Goal: Information Seeking & Learning: Learn about a topic

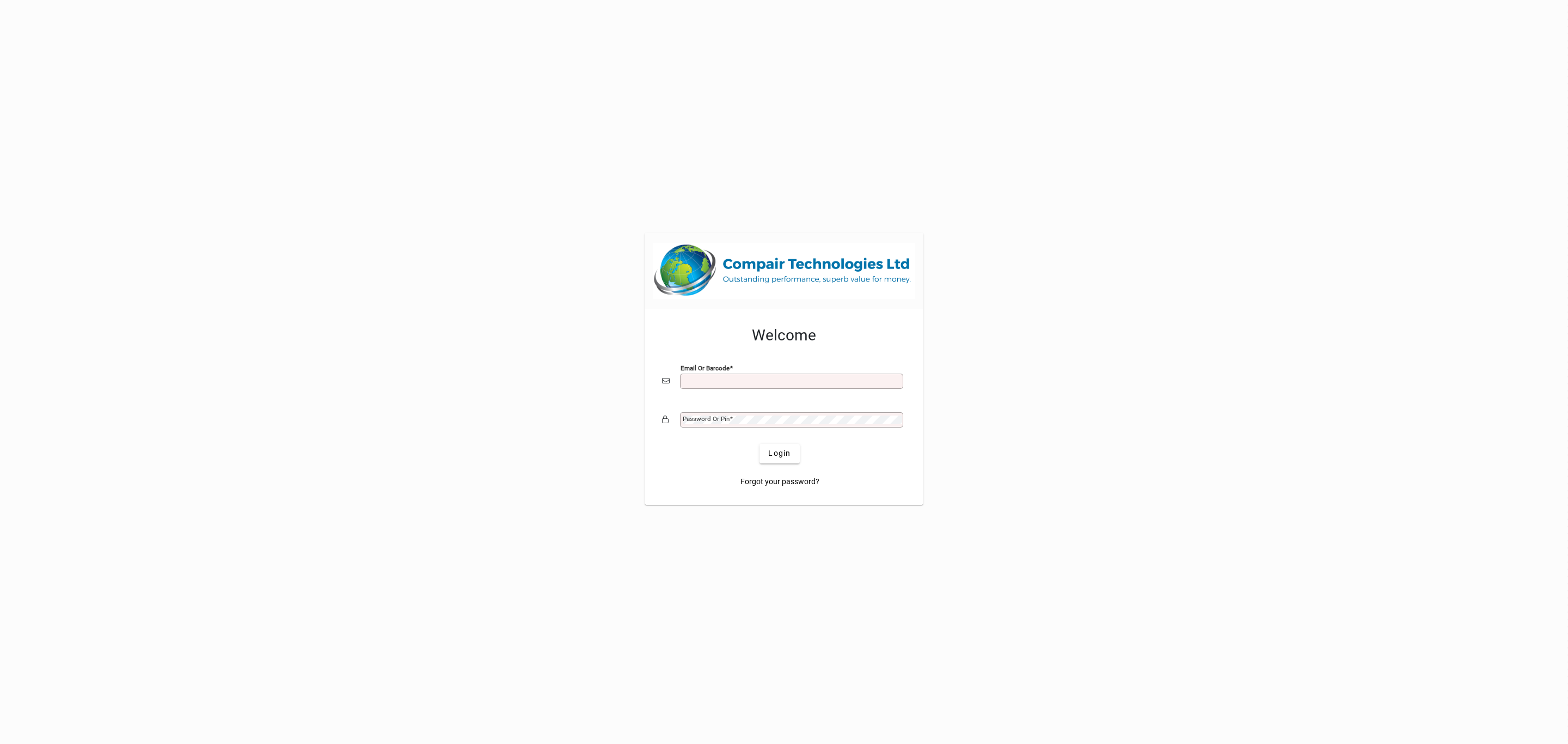
click at [732, 381] on input "Email or Barcode" at bounding box center [792, 381] width 220 height 9
type input "**********"
click at [759, 444] on button "Login" at bounding box center [778, 453] width 39 height 19
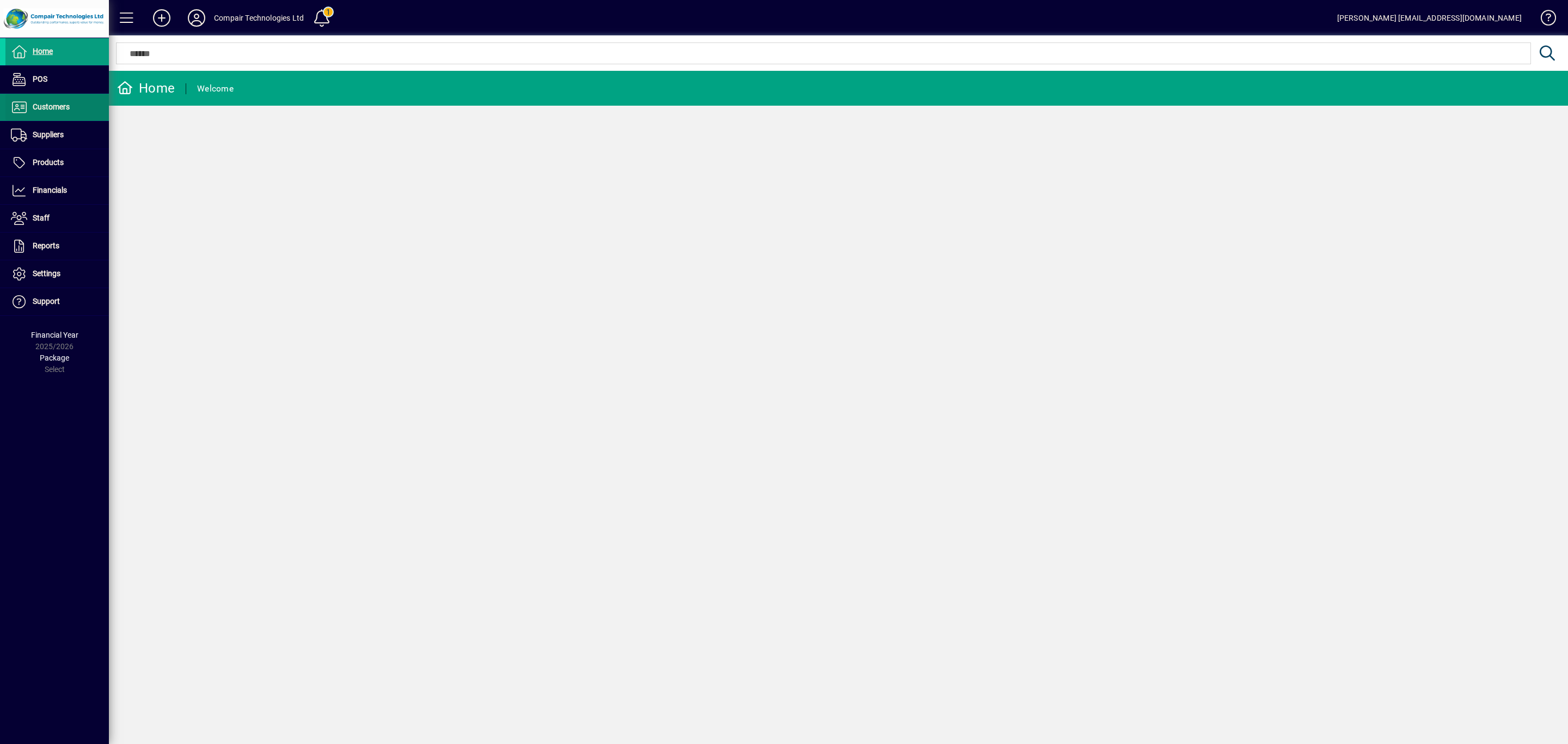
click at [46, 103] on span "Customers" at bounding box center [52, 106] width 37 height 9
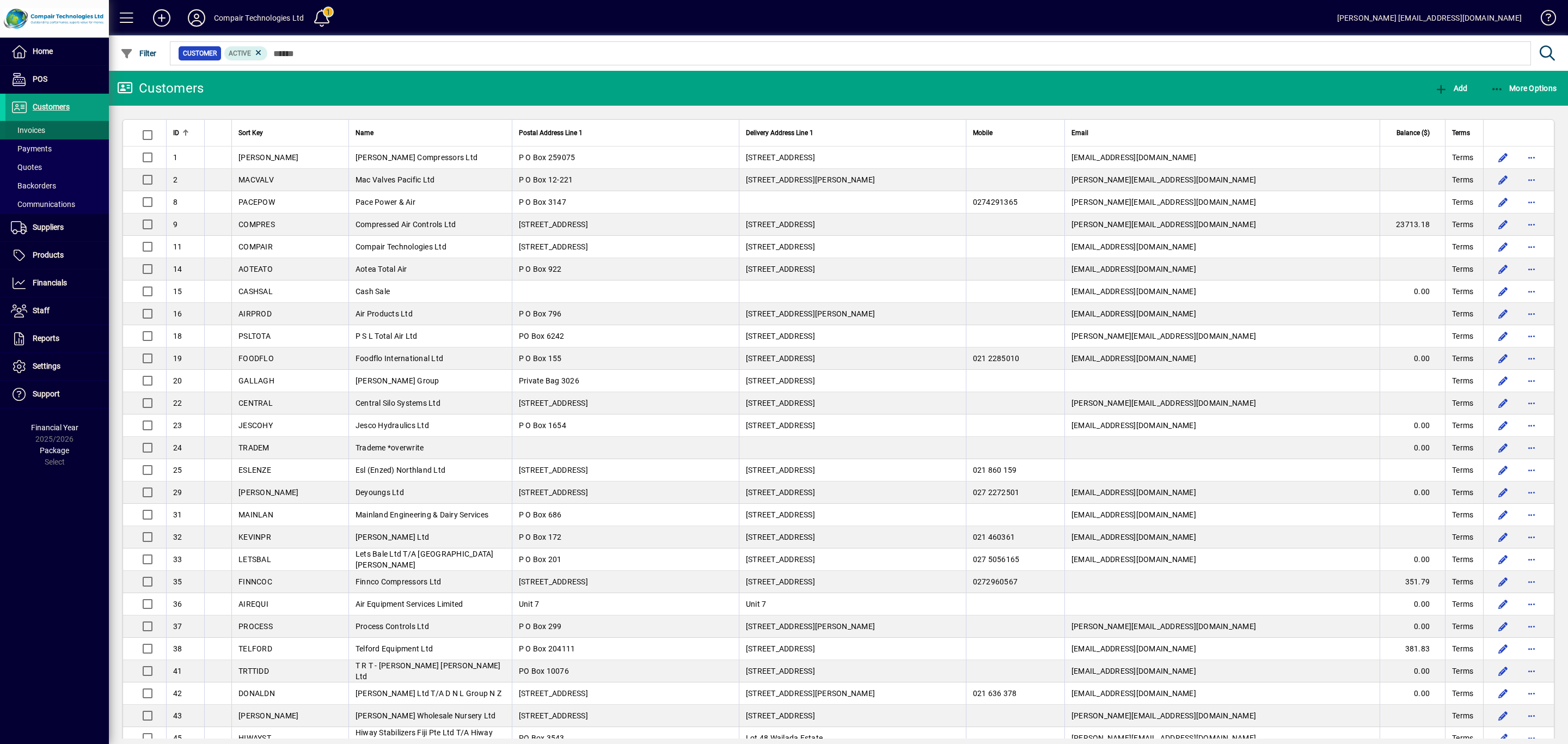
click at [49, 129] on span at bounding box center [57, 130] width 103 height 26
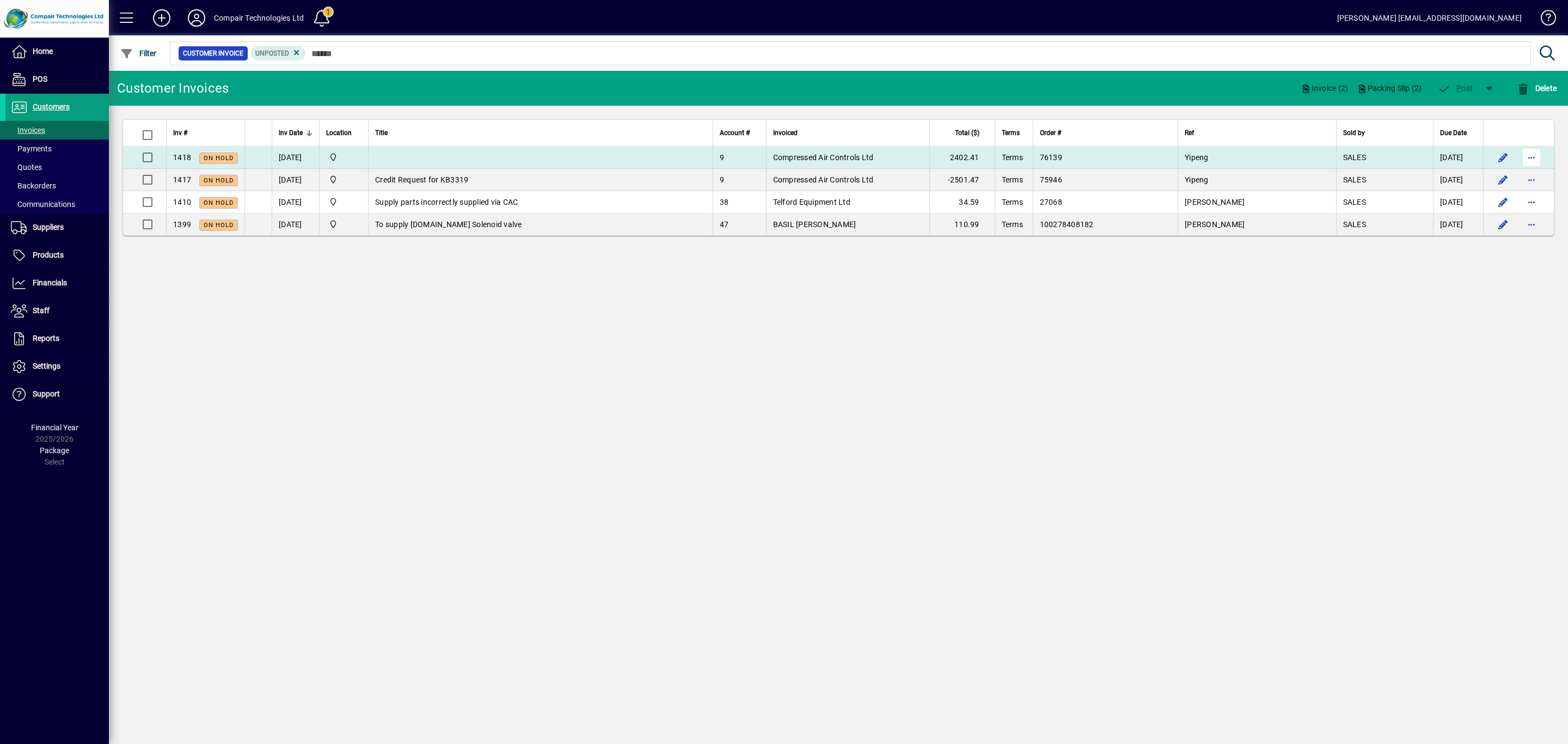
drag, startPoint x: 1529, startPoint y: 157, endPoint x: 1537, endPoint y: 162, distance: 9.4
click at [1537, 162] on span "button" at bounding box center [1531, 157] width 26 height 26
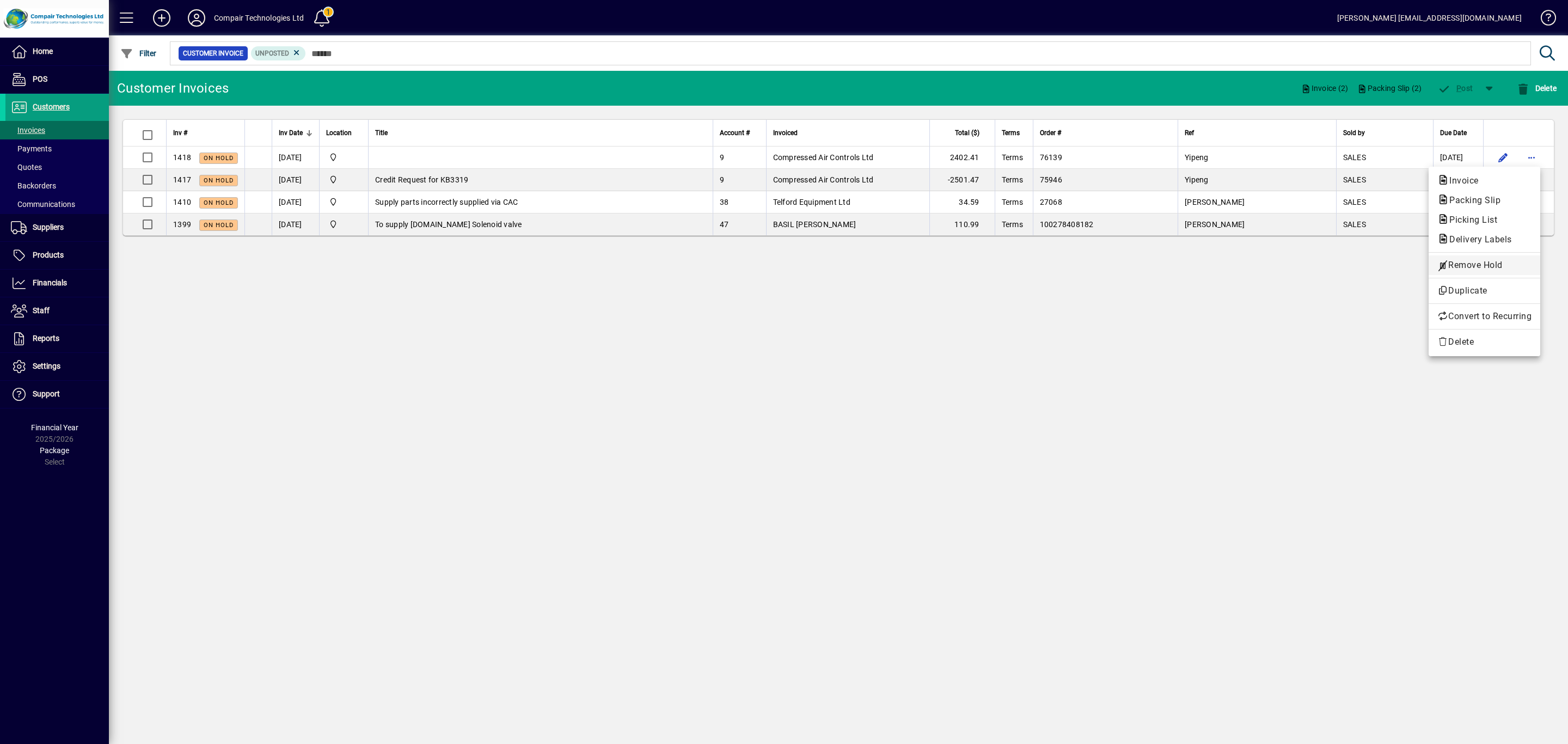
click at [1488, 258] on span "Remove Hold" at bounding box center [1483, 265] width 94 height 13
click at [1527, 184] on span "button" at bounding box center [1531, 180] width 26 height 26
click at [1495, 285] on span "Remove Hold" at bounding box center [1483, 287] width 94 height 13
click at [1483, 92] on span "button" at bounding box center [1488, 88] width 26 height 26
click at [1465, 114] on span "P ost & Email" at bounding box center [1457, 116] width 64 height 9
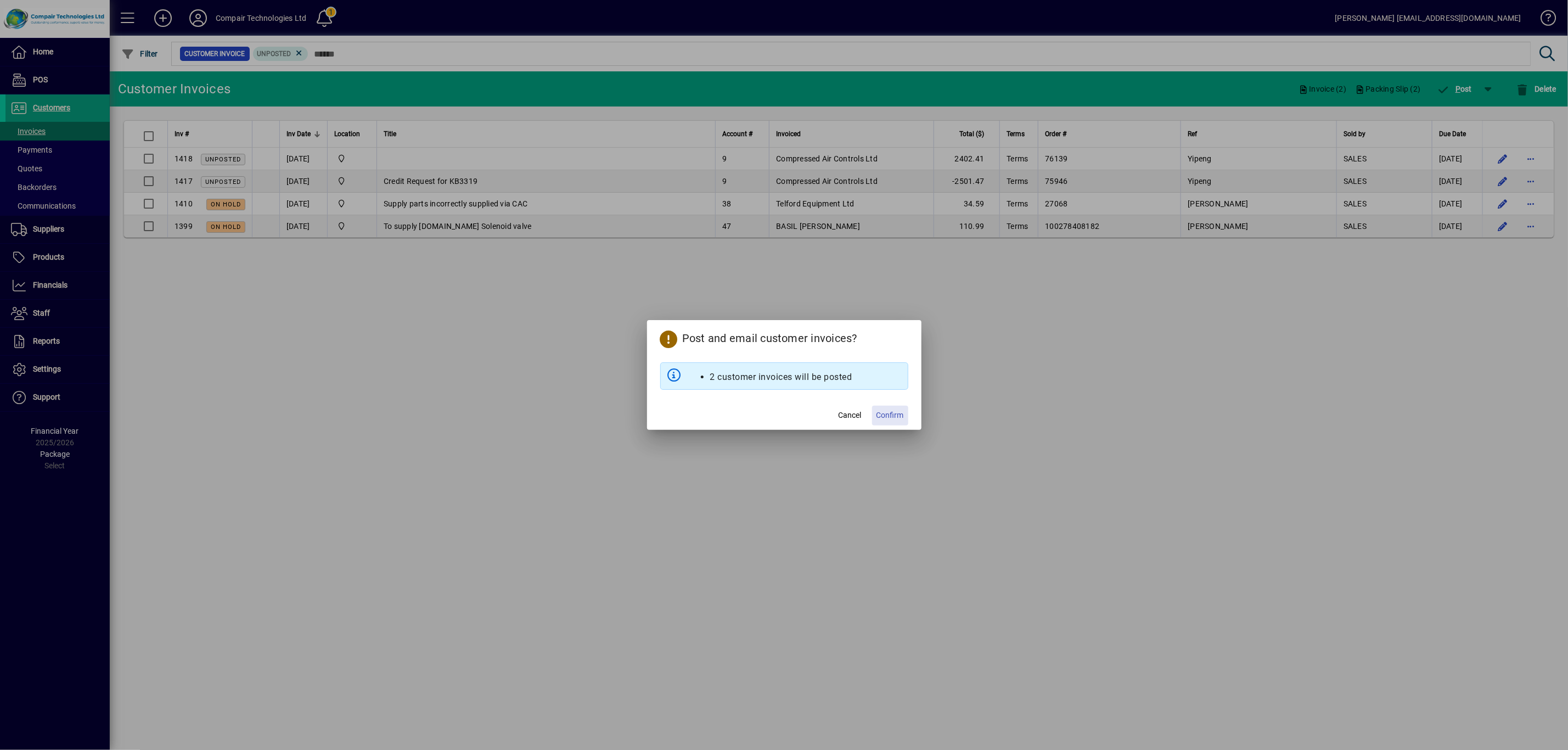
click at [893, 418] on span "Confirm" at bounding box center [890, 415] width 28 height 11
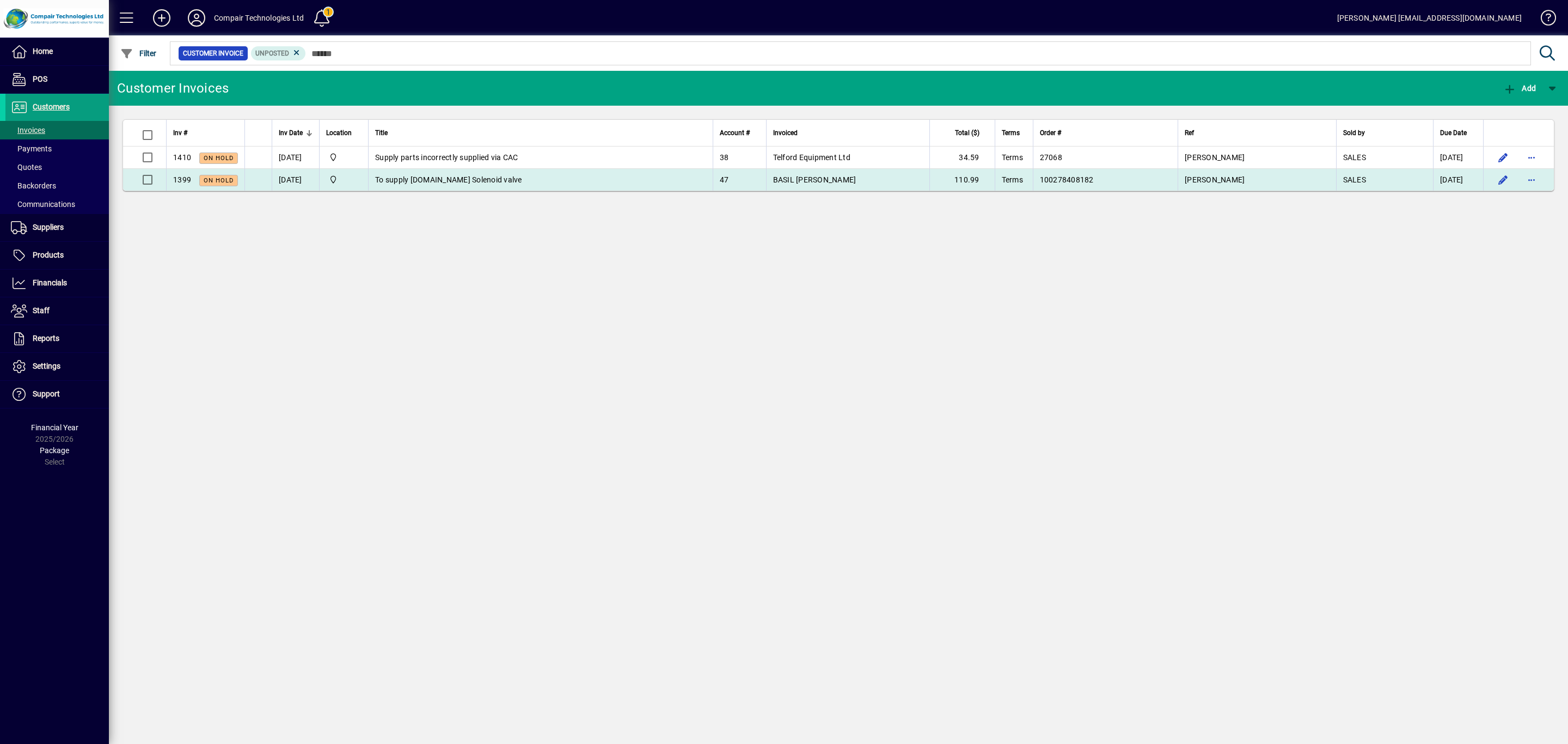
click at [446, 178] on span "To supply E.MC Solenoid valve" at bounding box center [448, 180] width 147 height 9
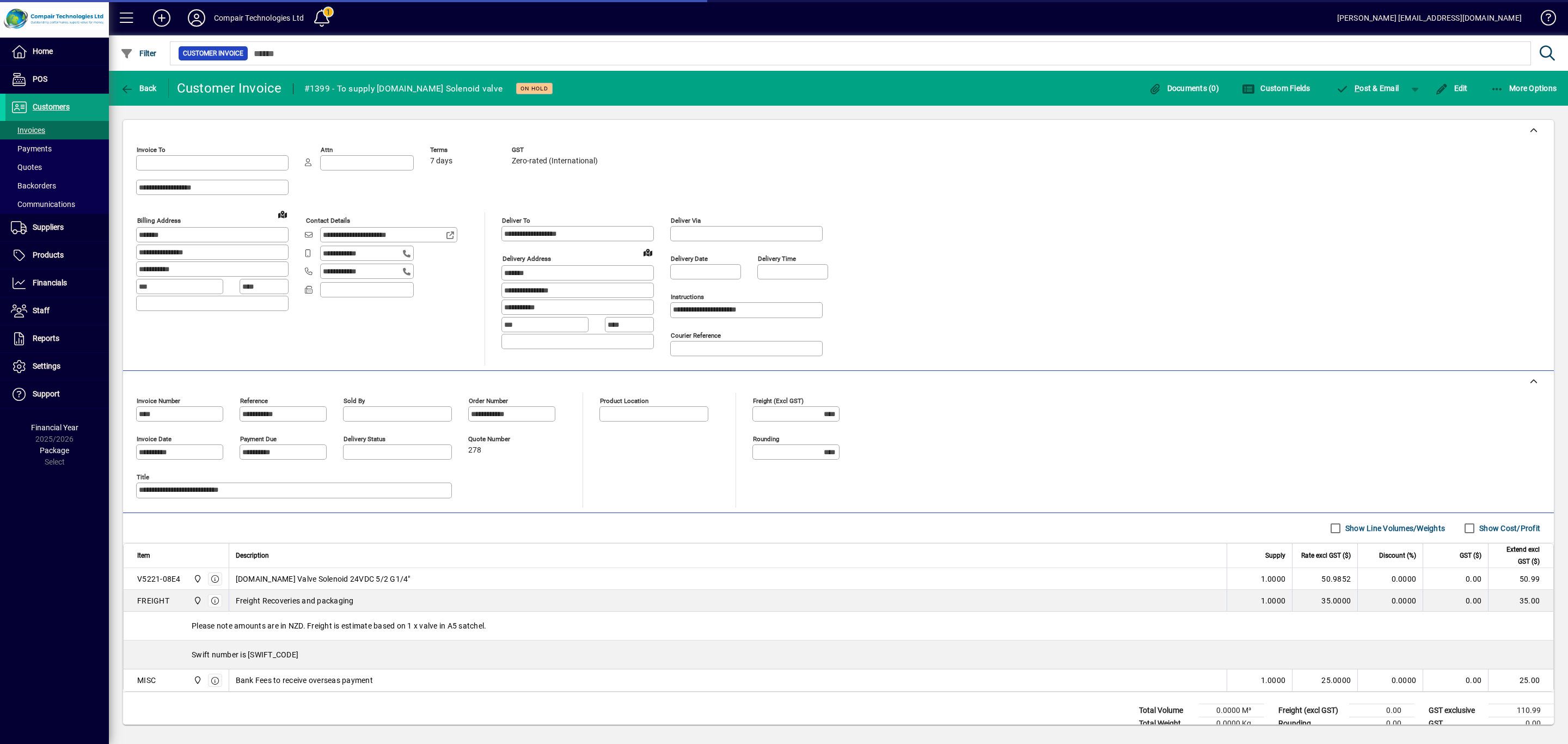
type input "**********"
type input "*********"
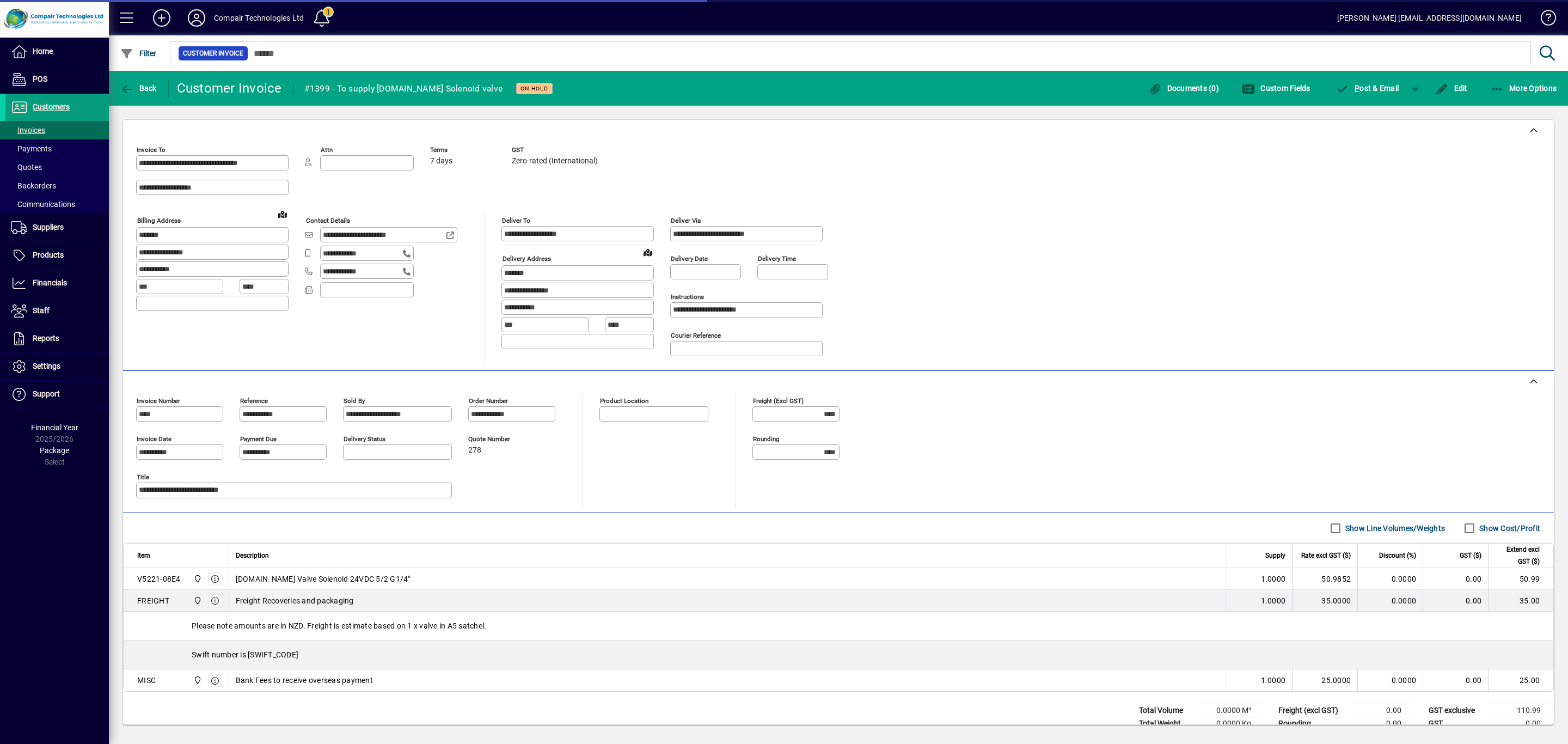
type input "**********"
click at [1414, 90] on span "button" at bounding box center [1414, 88] width 26 height 26
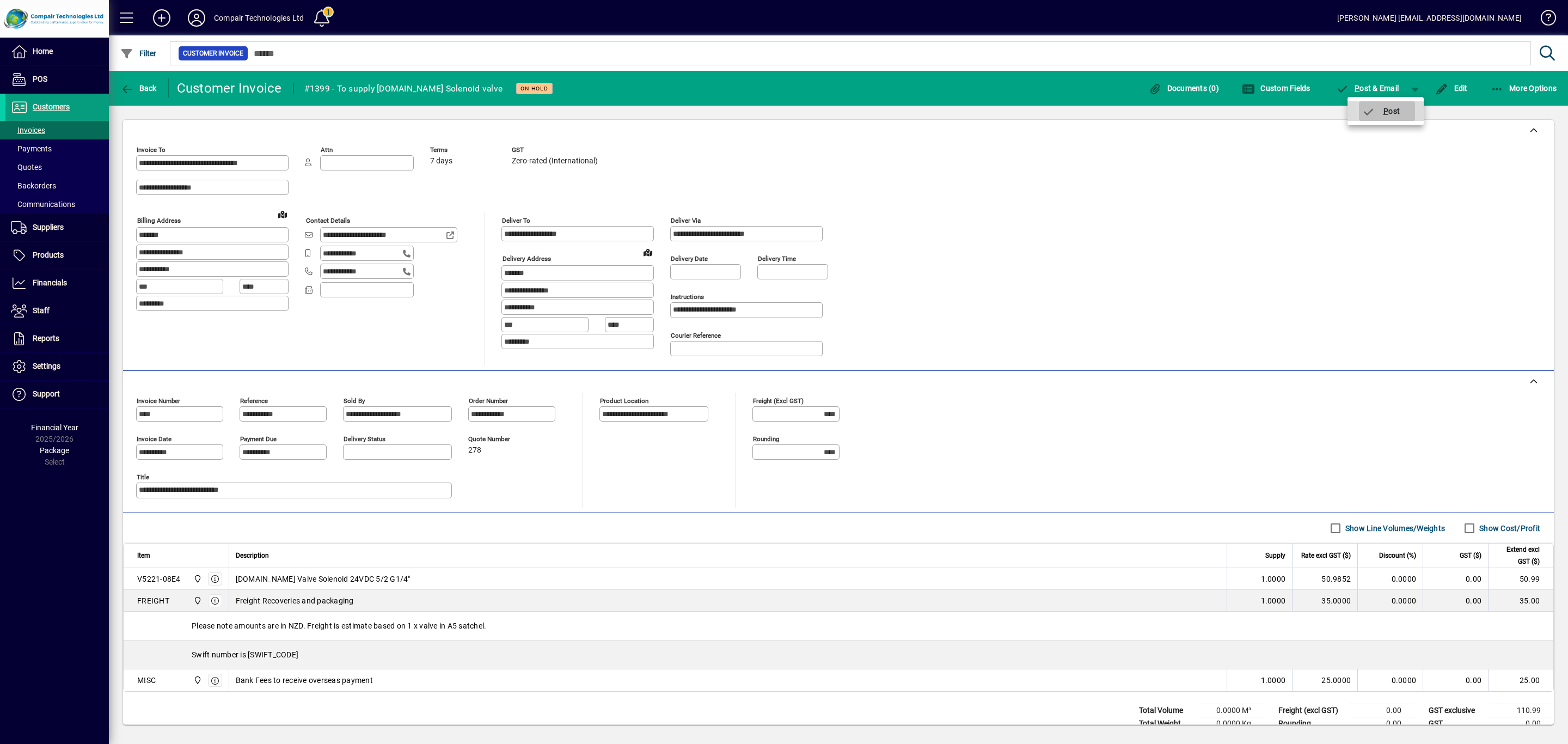
click at [1403, 112] on span "button" at bounding box center [1387, 111] width 56 height 26
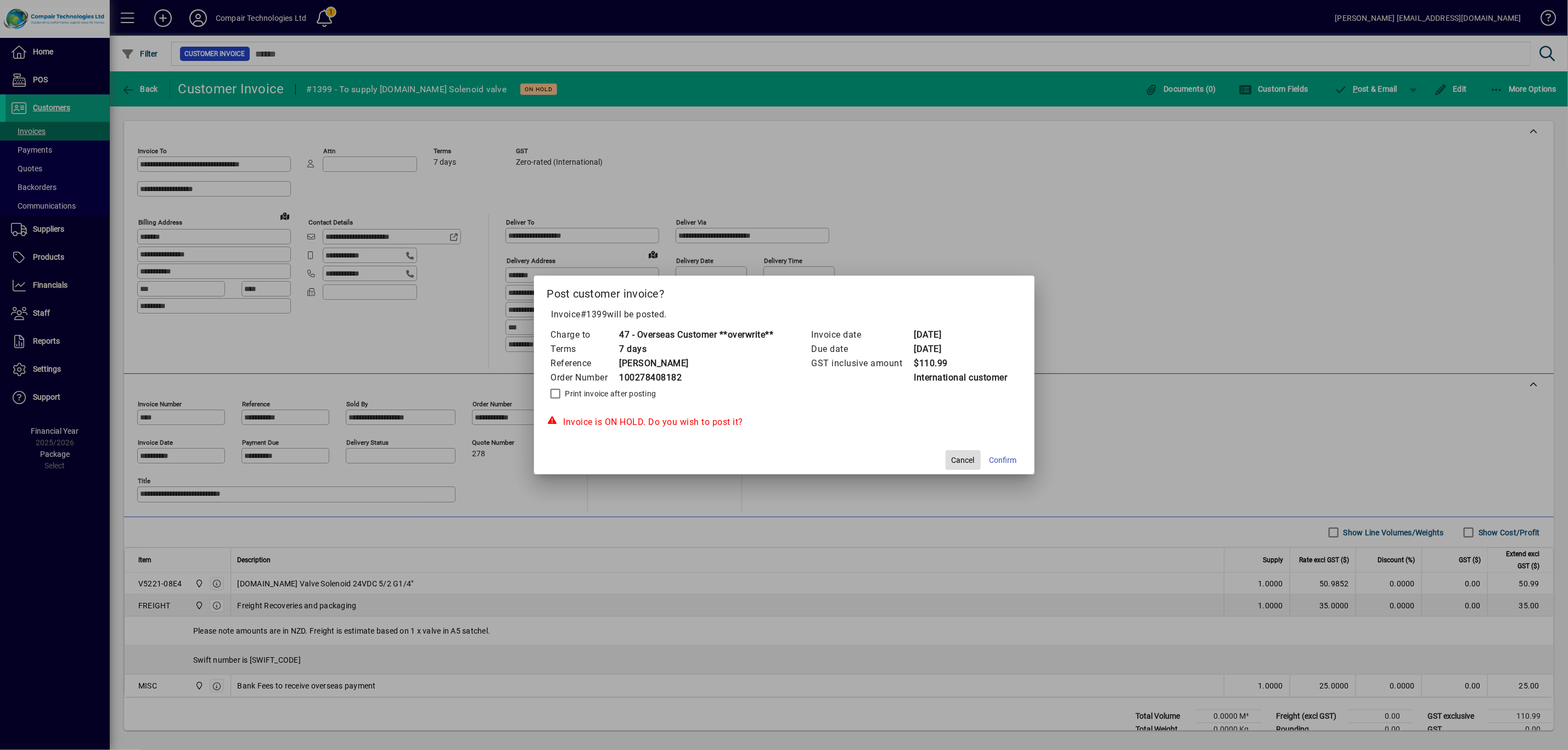
click at [963, 457] on span "Cancel" at bounding box center [963, 460] width 23 height 11
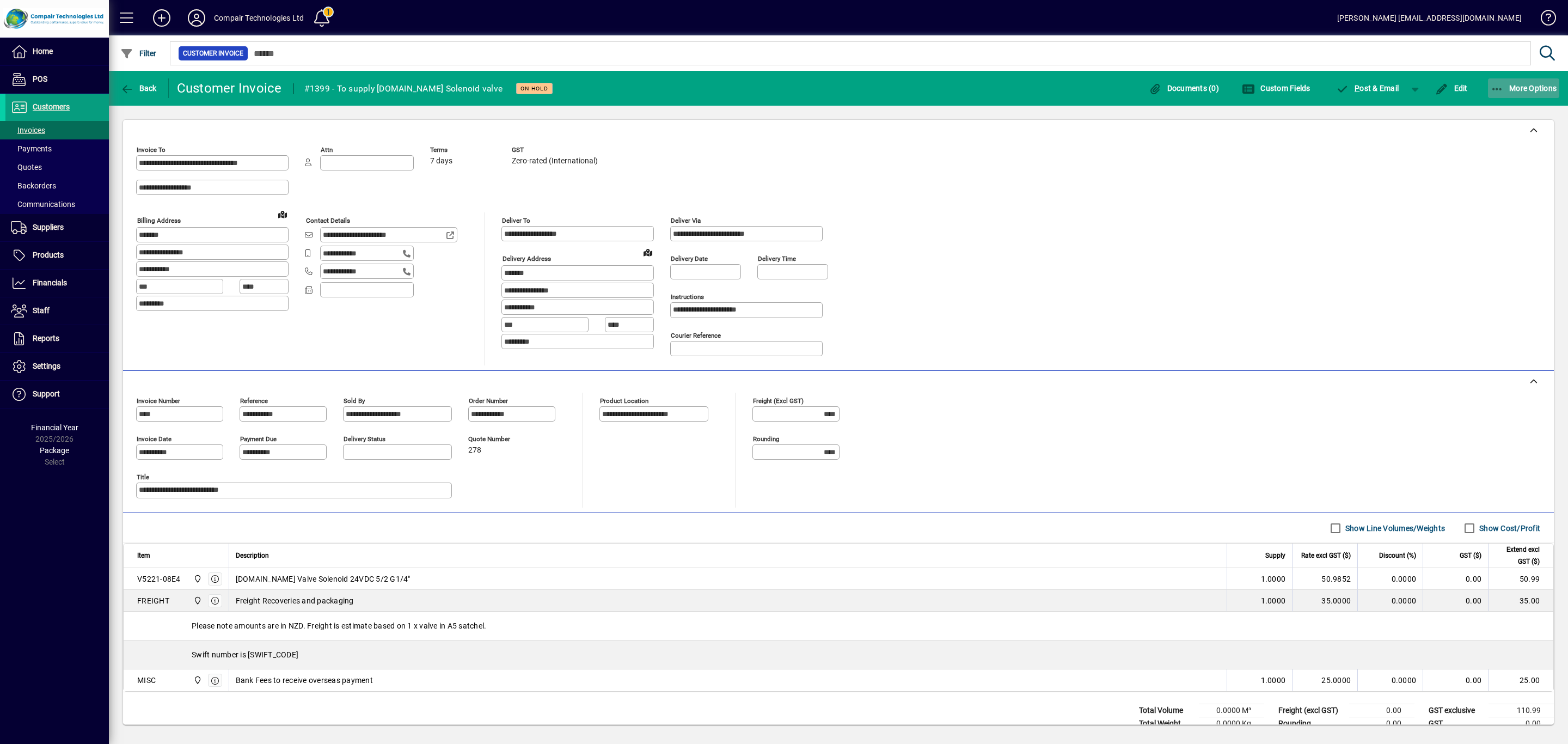
click at [1496, 87] on icon "button" at bounding box center [1497, 89] width 14 height 11
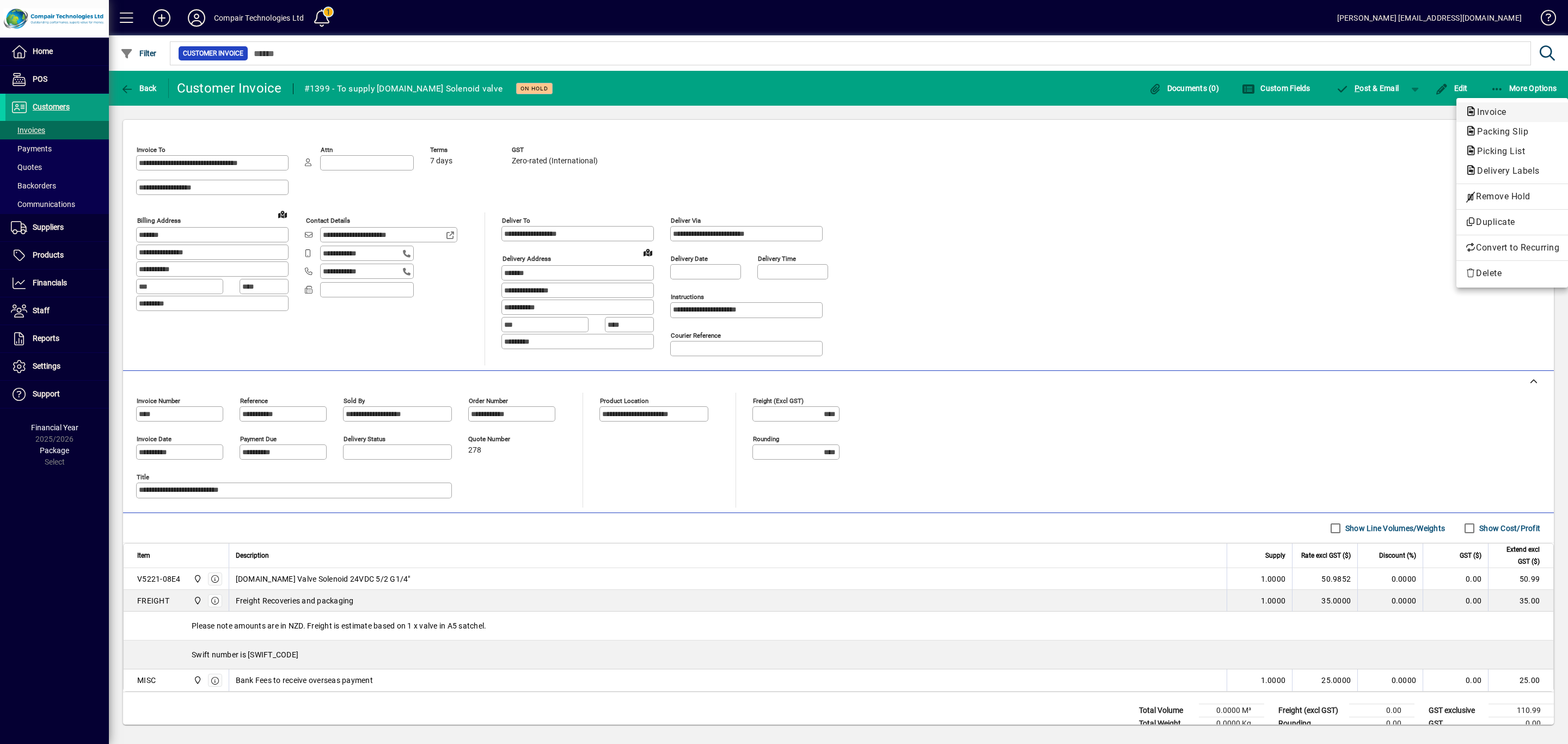
click at [1492, 118] on span "Invoice" at bounding box center [1512, 112] width 94 height 13
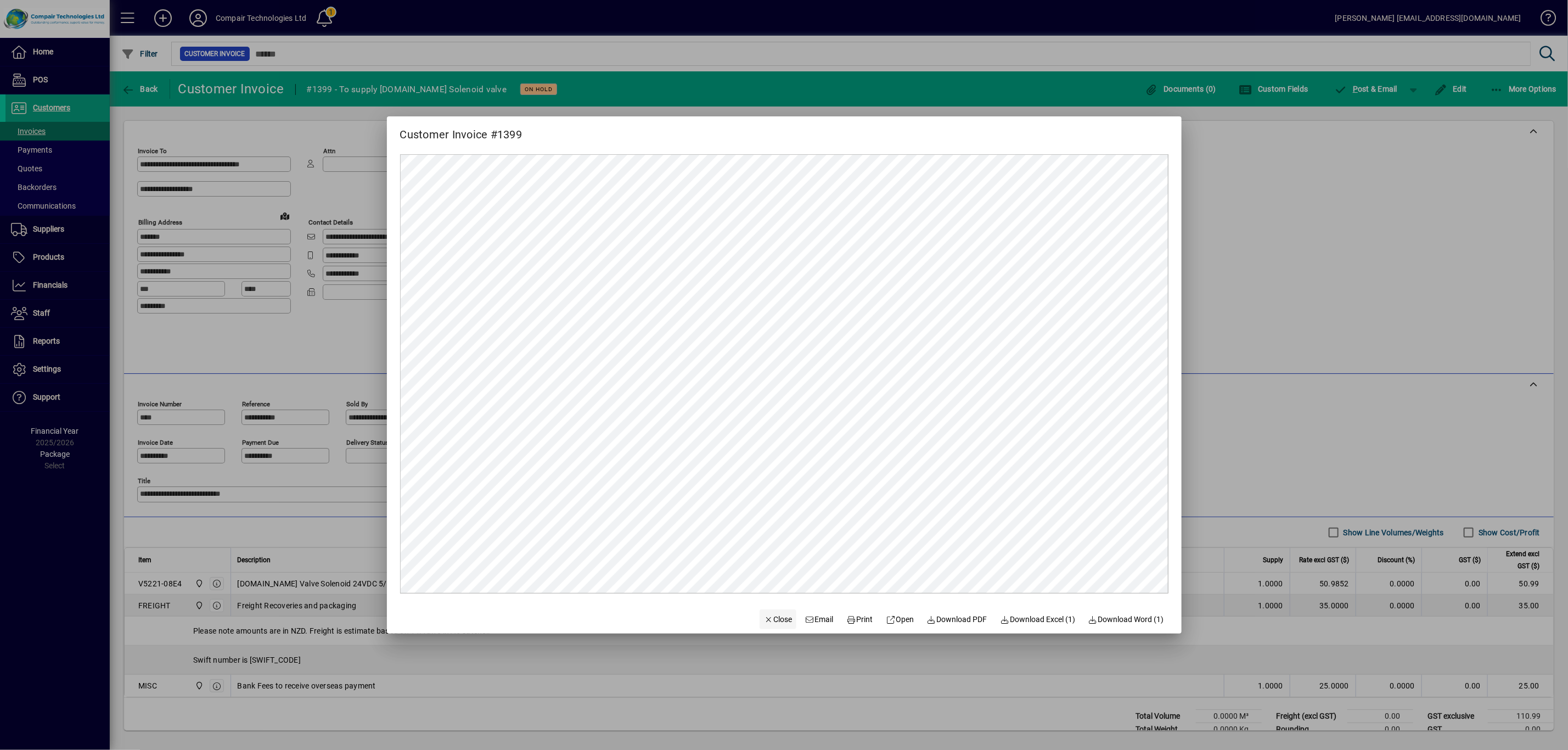
click at [764, 622] on span "Close" at bounding box center [778, 619] width 28 height 11
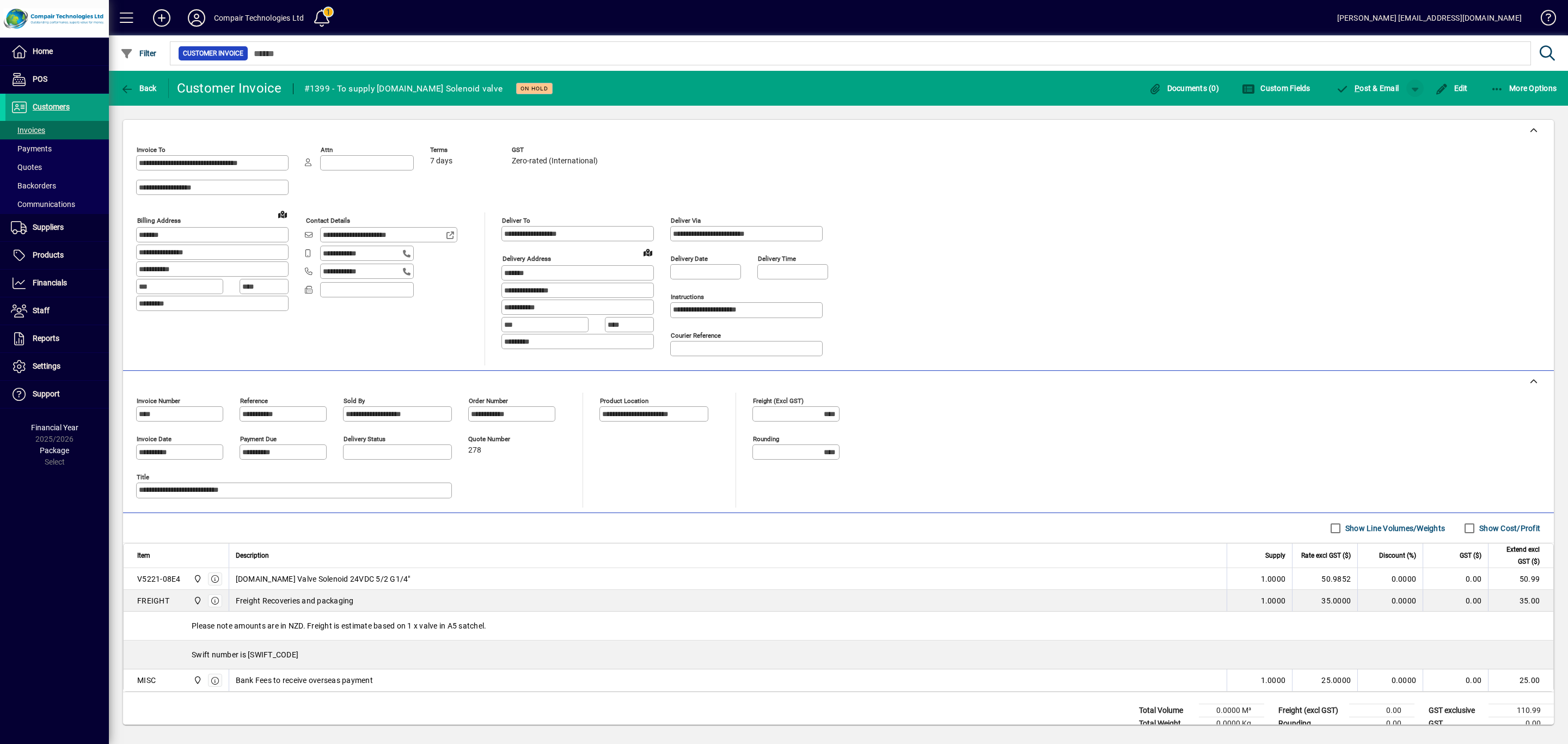
click at [1409, 87] on span "button" at bounding box center [1414, 88] width 26 height 26
click at [1395, 114] on span "P ost" at bounding box center [1380, 111] width 39 height 9
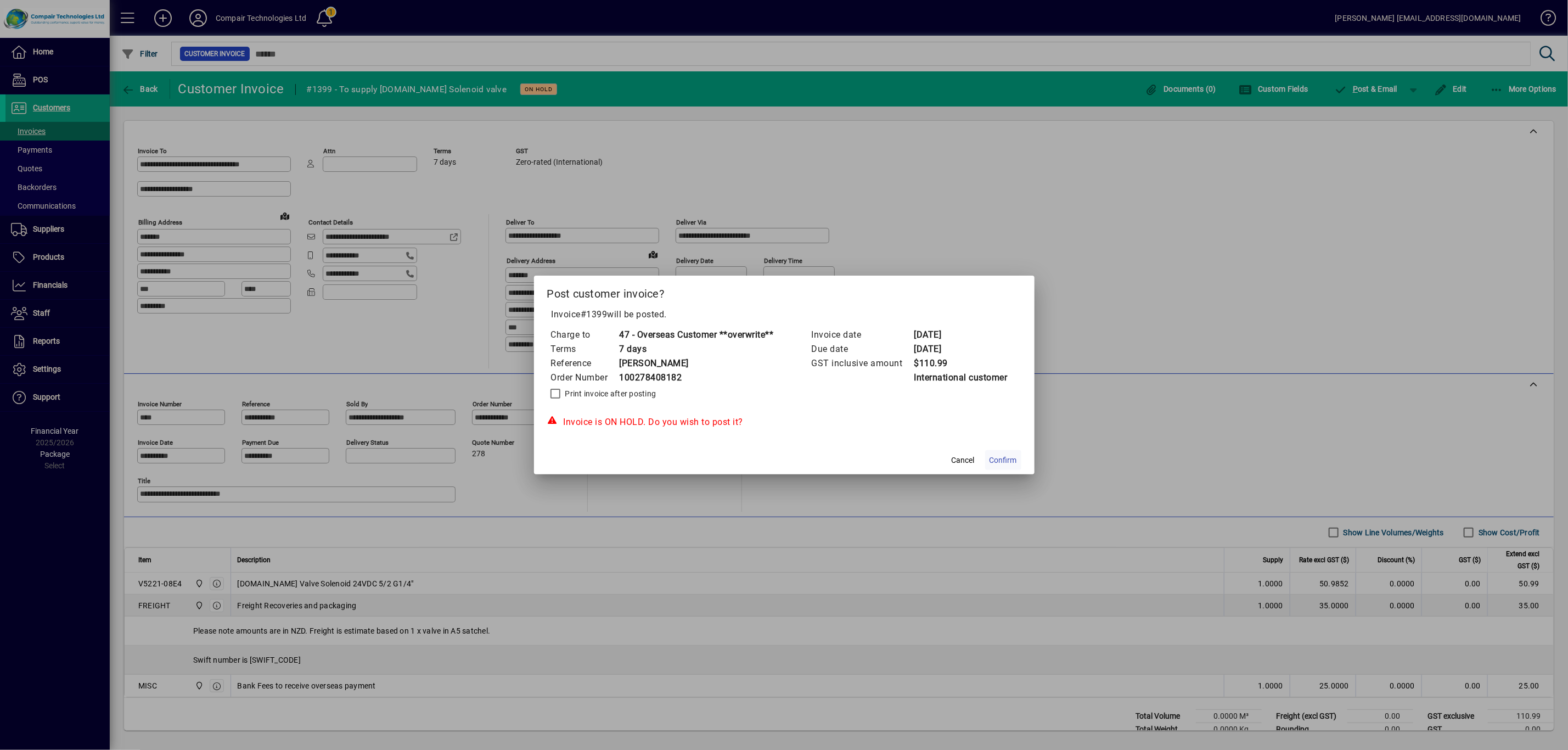
click at [997, 459] on span "Confirm" at bounding box center [1003, 460] width 28 height 11
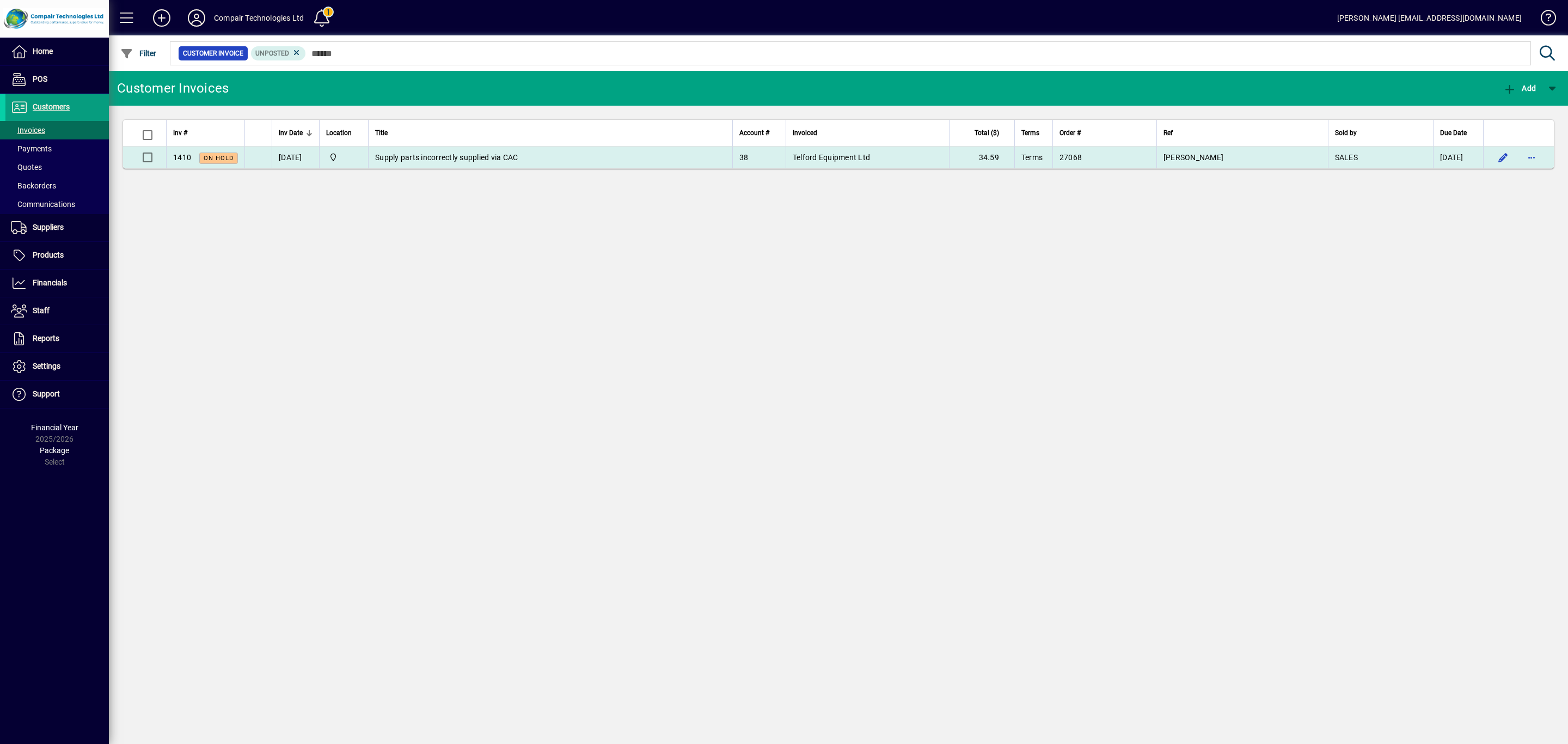
click at [456, 160] on span "Supply parts incorrectly supplied via CAC" at bounding box center [446, 157] width 142 height 9
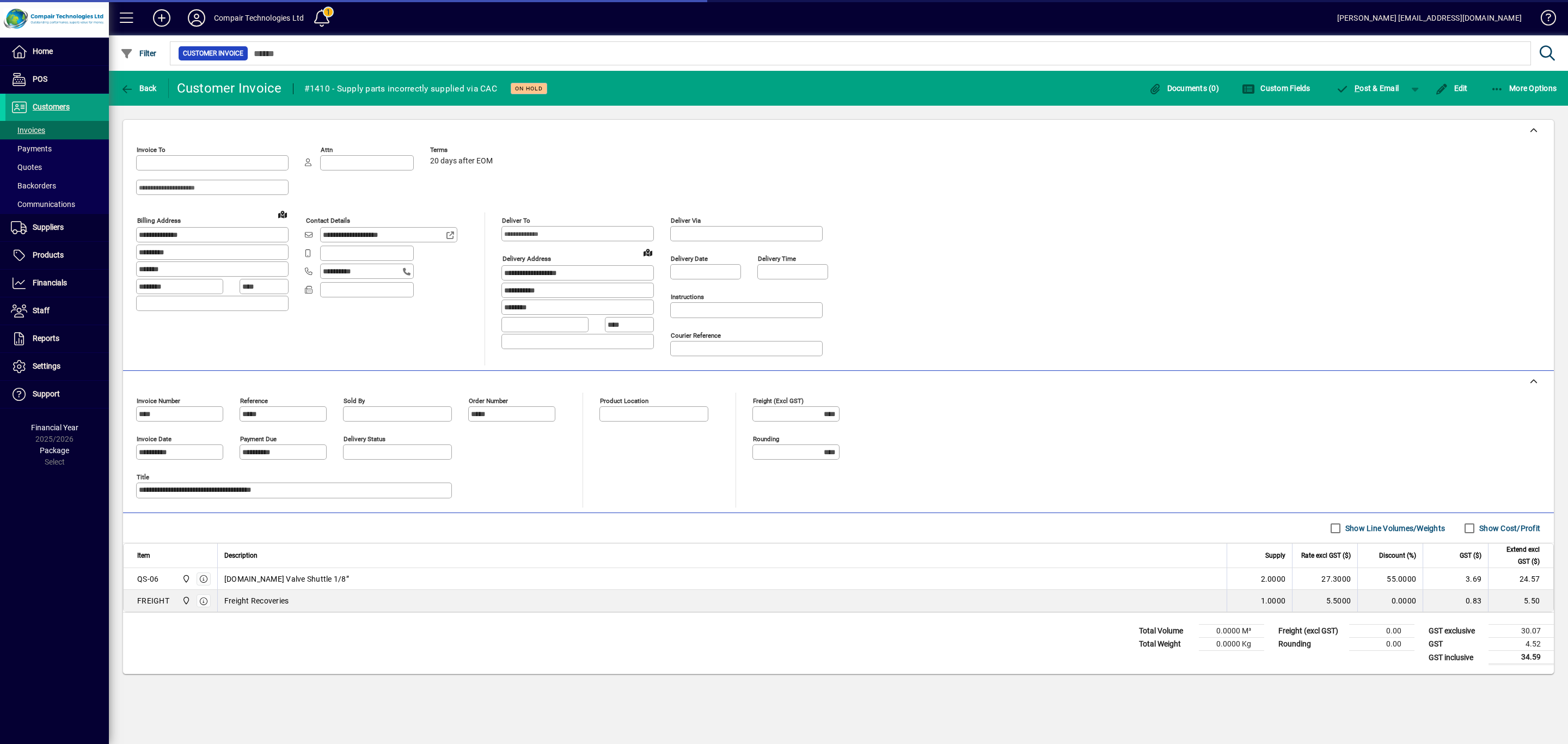
type input "**********"
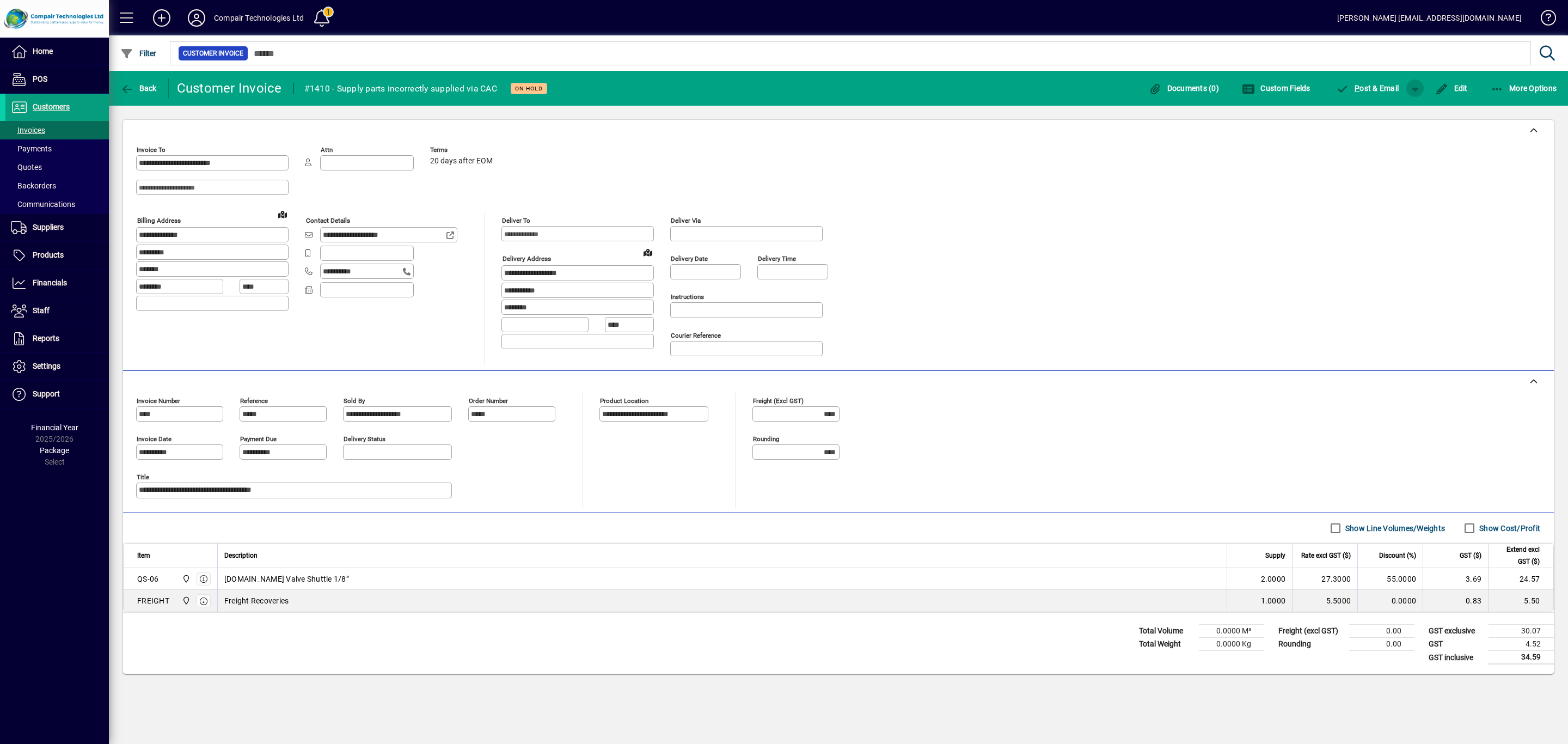
click at [1413, 90] on span "button" at bounding box center [1414, 88] width 26 height 26
click at [1406, 170] on div at bounding box center [784, 372] width 1568 height 744
click at [1512, 98] on span "button" at bounding box center [1523, 88] width 72 height 26
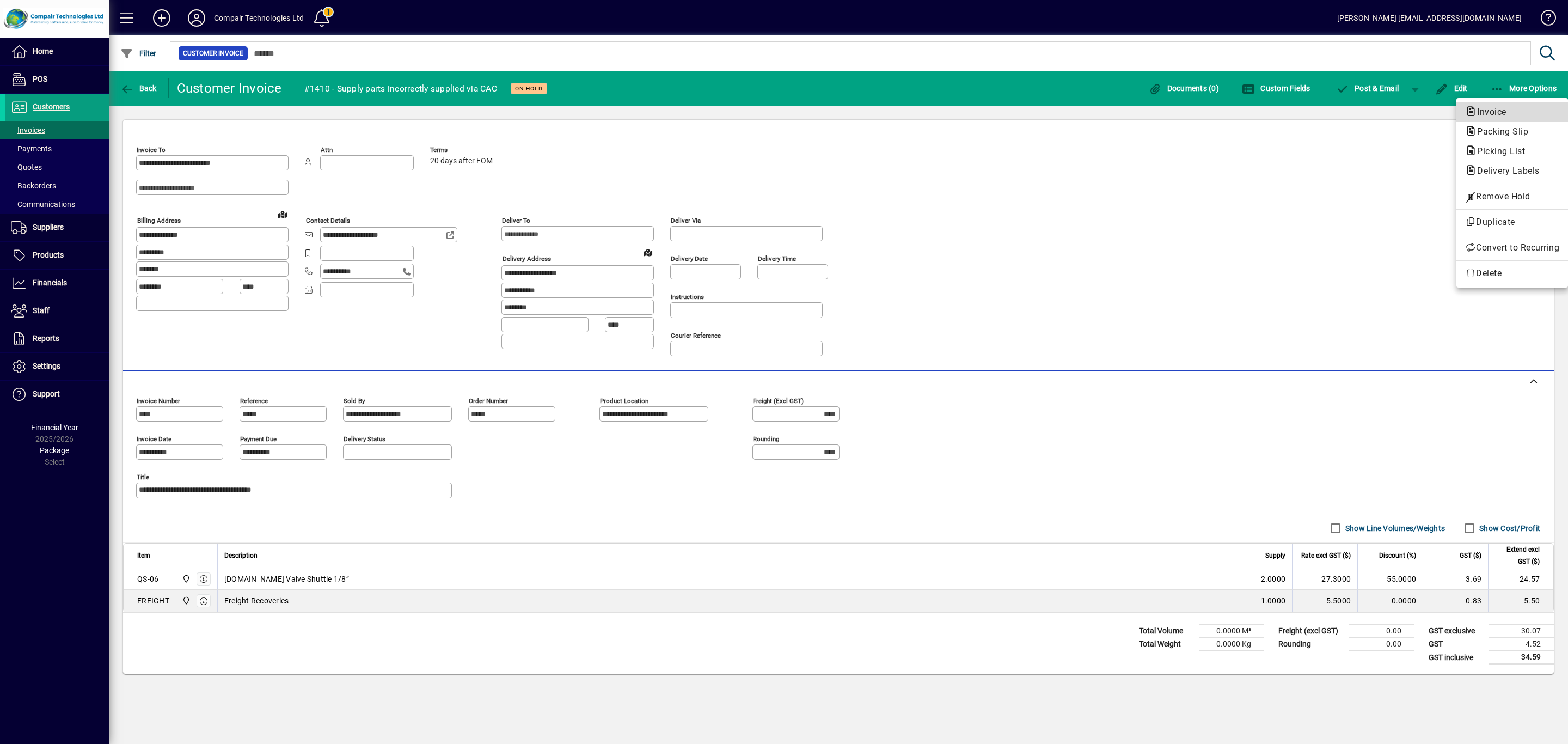
click at [1494, 117] on span "Invoice" at bounding box center [1512, 112] width 94 height 13
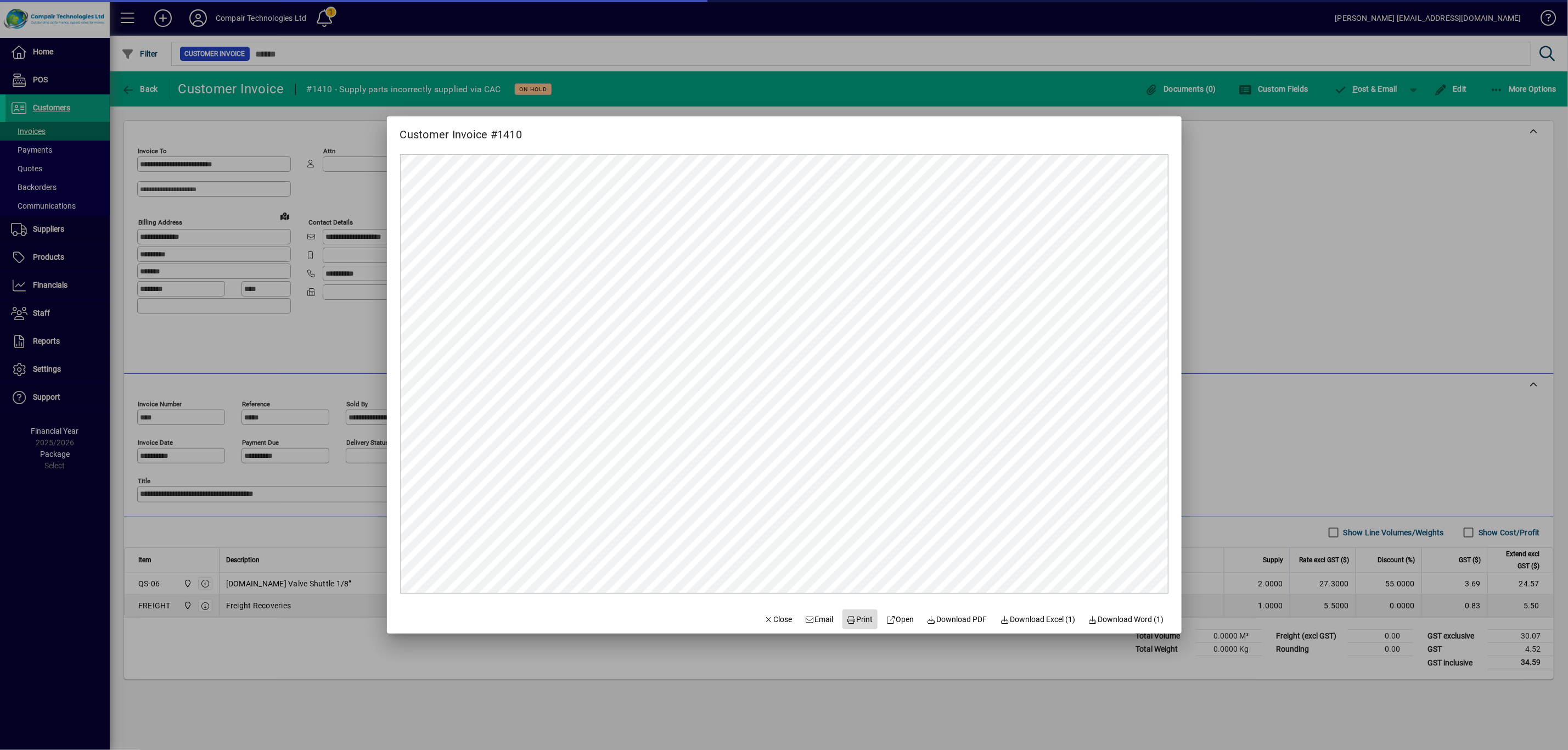
click at [851, 621] on span "Print" at bounding box center [859, 619] width 26 height 11
click at [1392, 144] on div at bounding box center [784, 375] width 1568 height 750
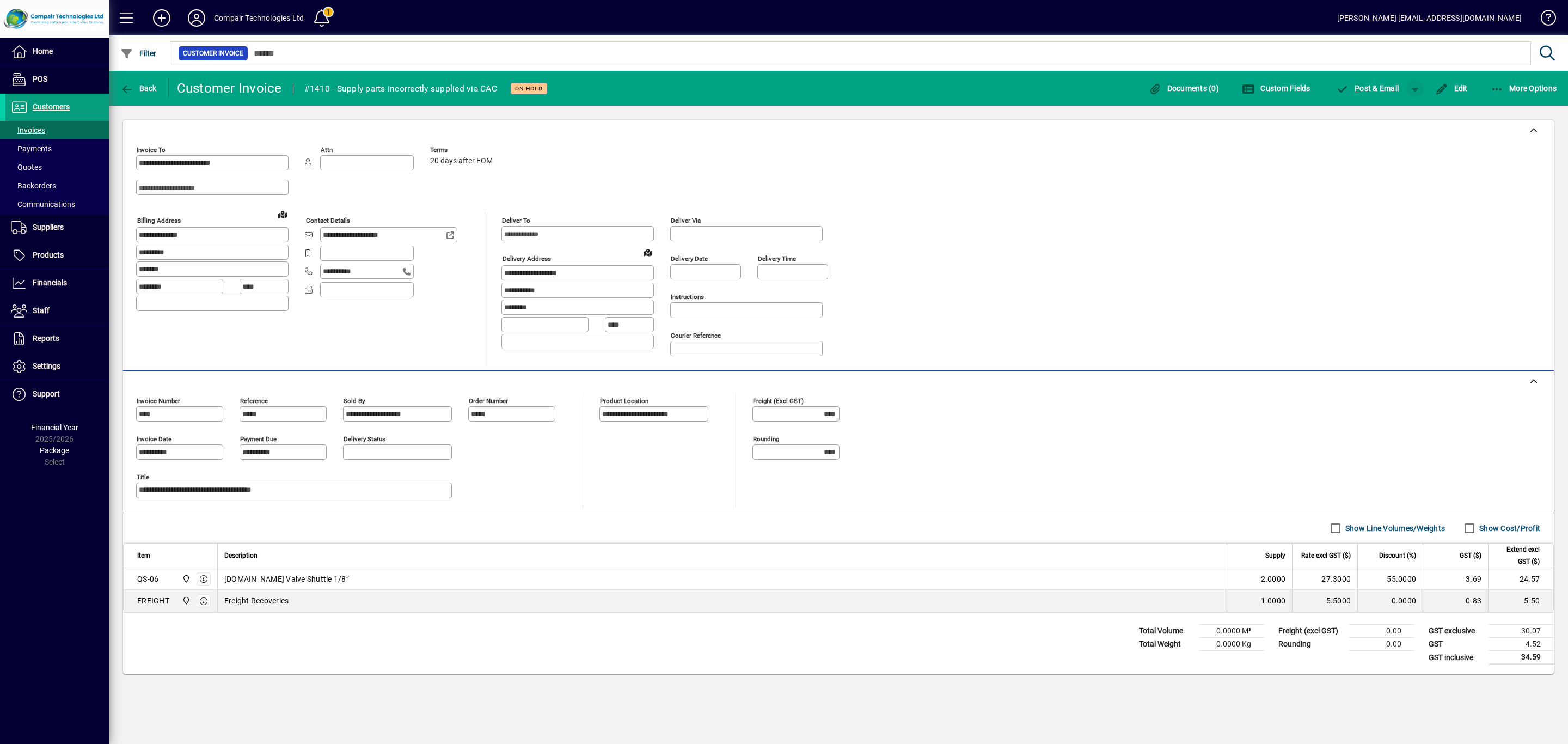
click at [1411, 97] on span "button" at bounding box center [1414, 88] width 26 height 26
click at [1367, 151] on div at bounding box center [784, 372] width 1568 height 744
click at [1382, 95] on span "button" at bounding box center [1368, 88] width 74 height 26
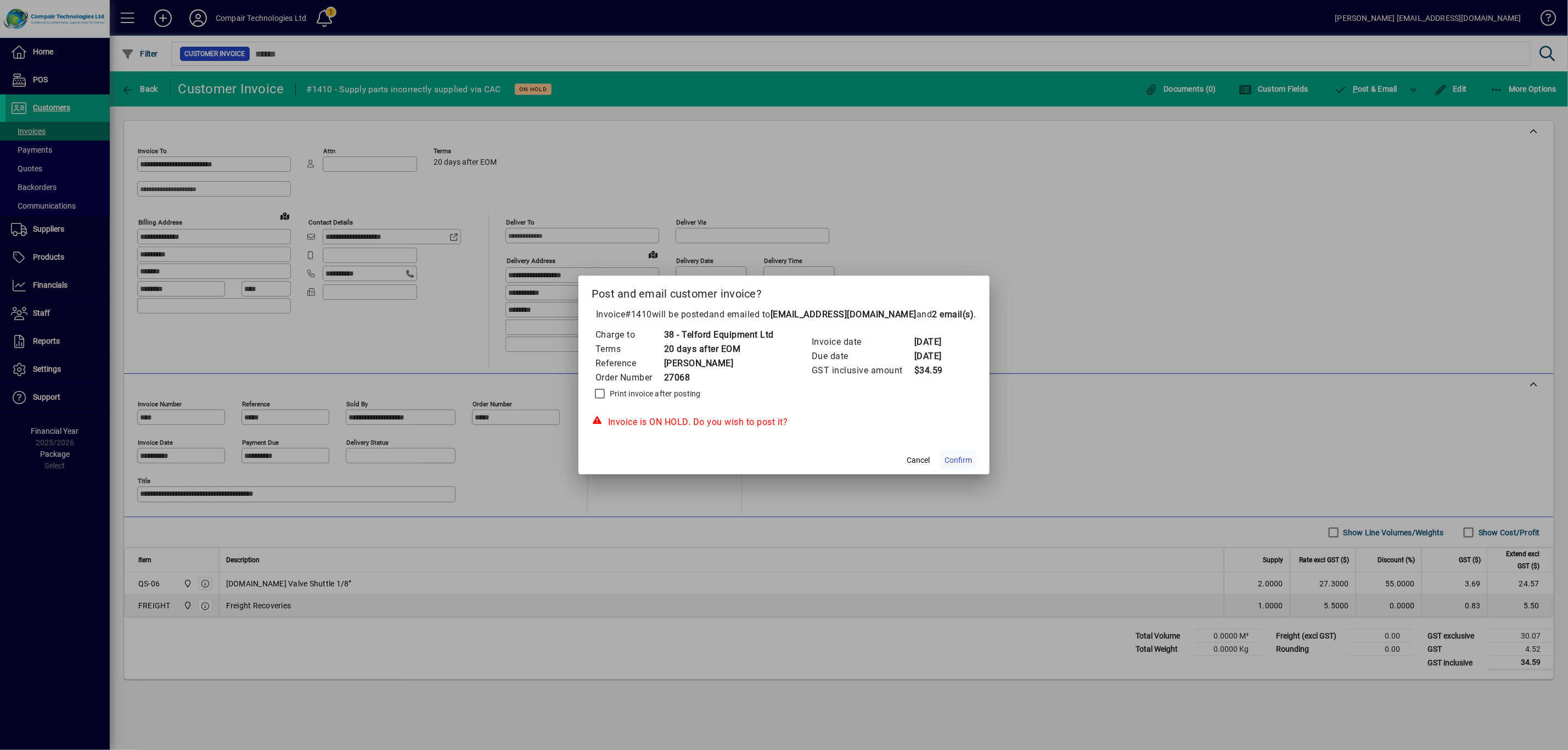
click at [954, 464] on span "Confirm" at bounding box center [958, 460] width 28 height 11
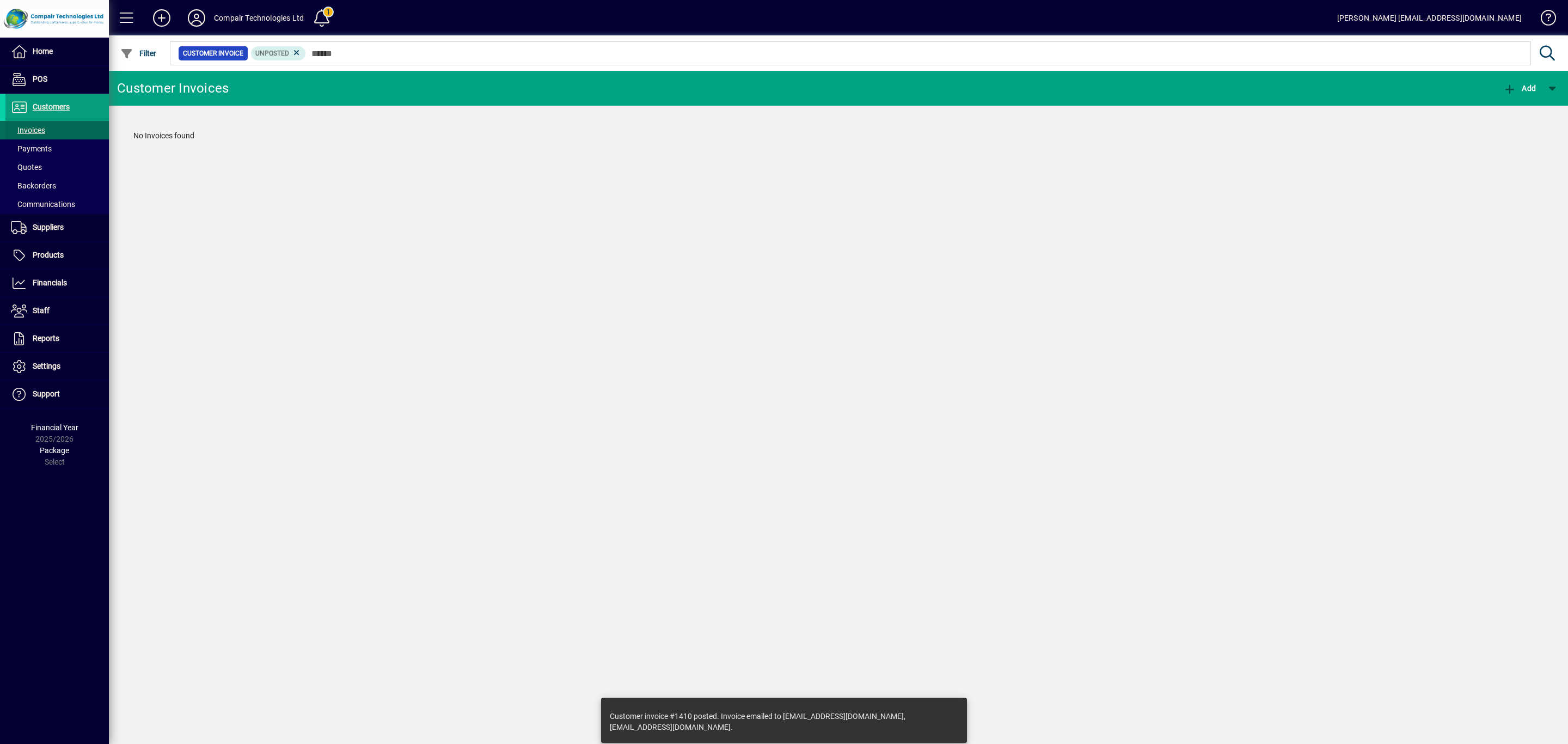
click at [31, 131] on span "Invoices" at bounding box center [28, 130] width 35 height 9
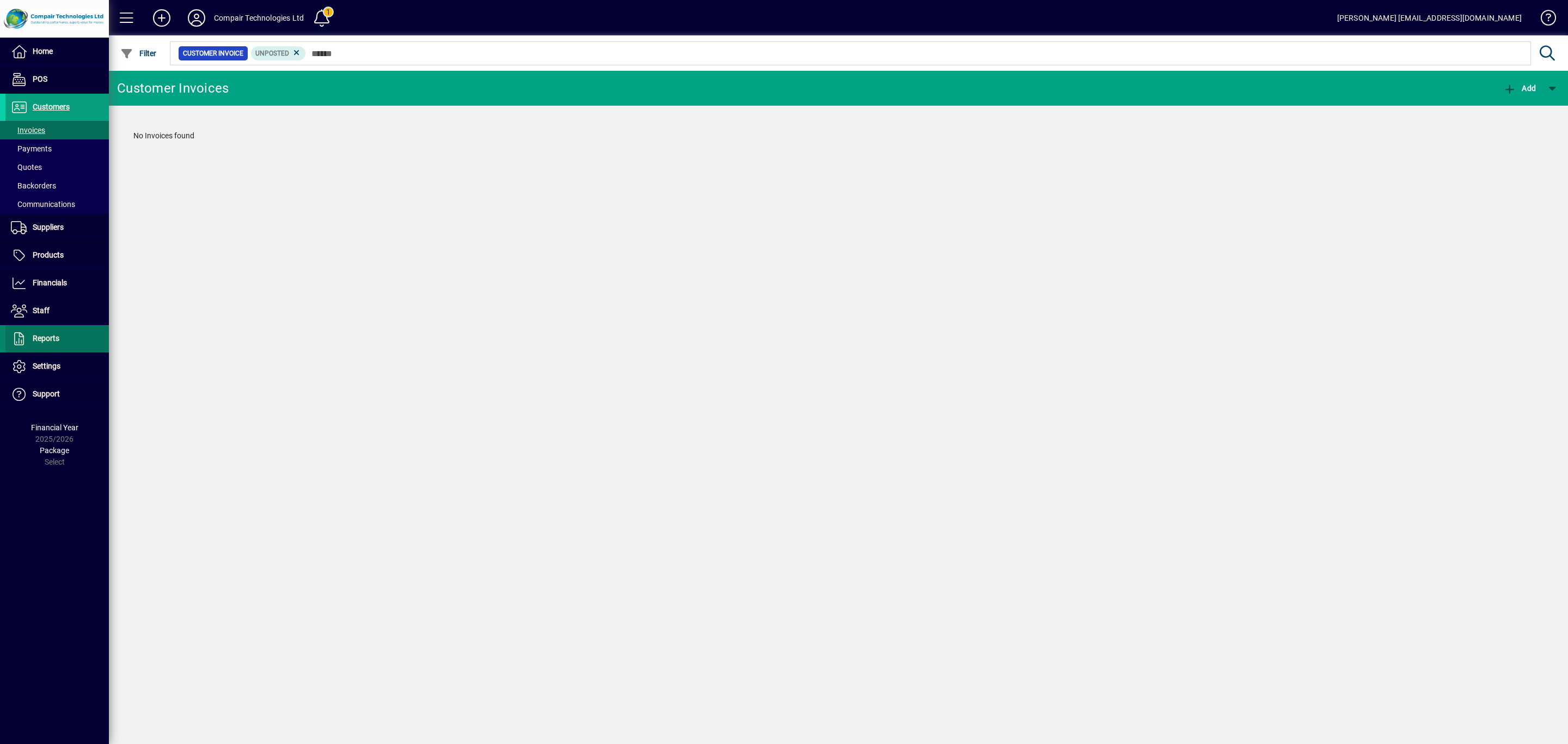
click at [53, 333] on span "Reports" at bounding box center [32, 339] width 54 height 13
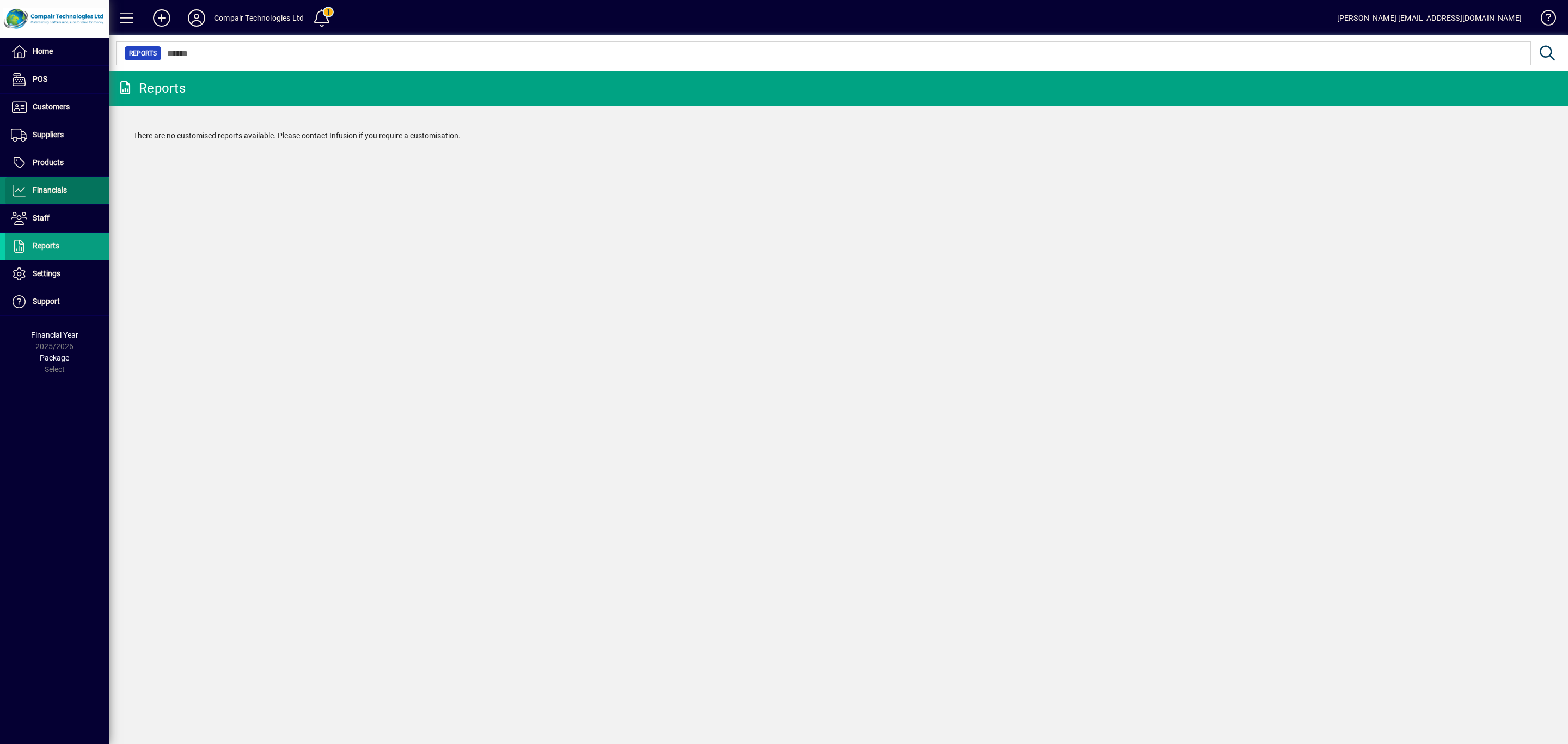
click at [44, 188] on span "Financials" at bounding box center [50, 190] width 35 height 9
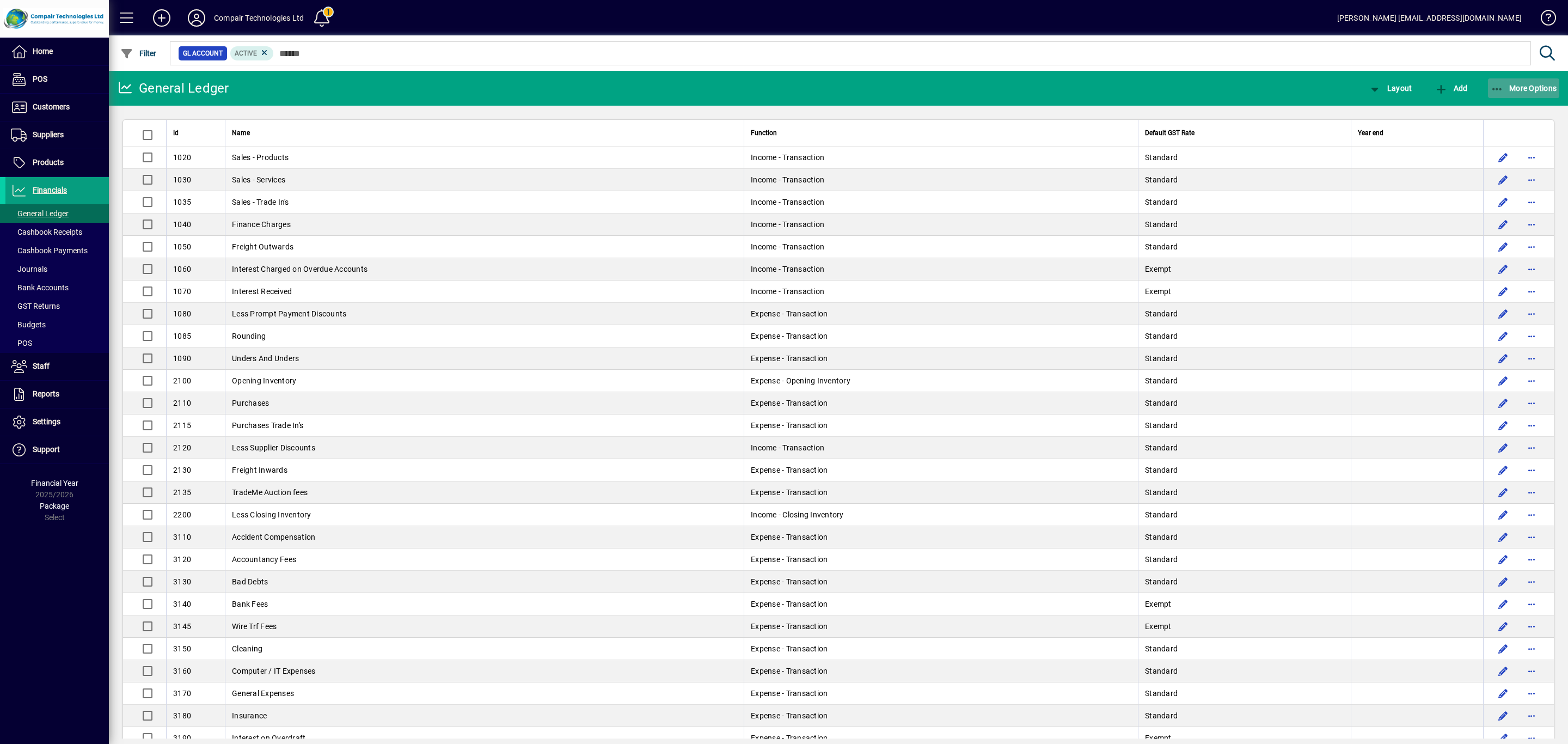
click at [1529, 81] on span "button" at bounding box center [1523, 88] width 72 height 26
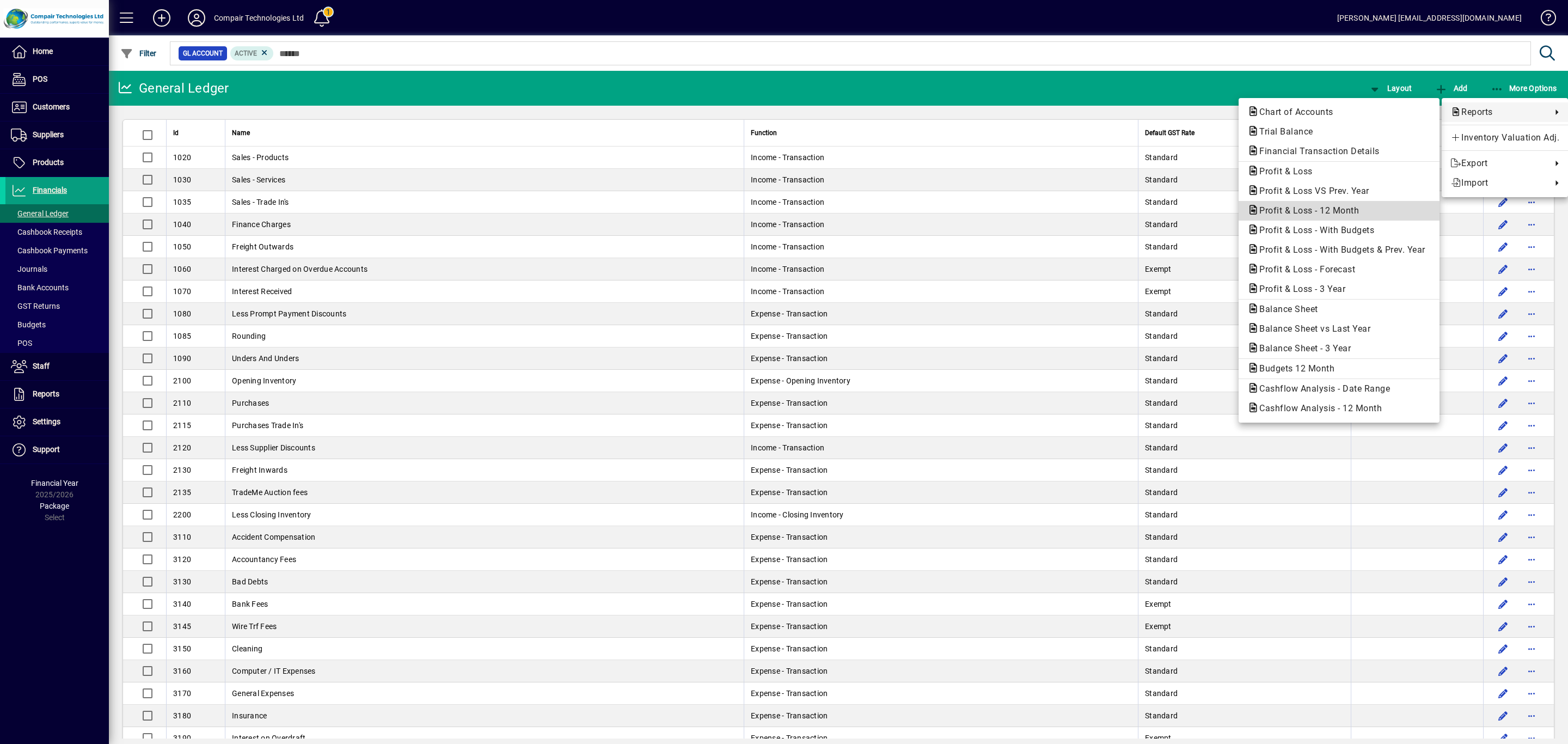
click at [1299, 206] on span "Profit & Loss - 12 Month" at bounding box center [1305, 210] width 117 height 10
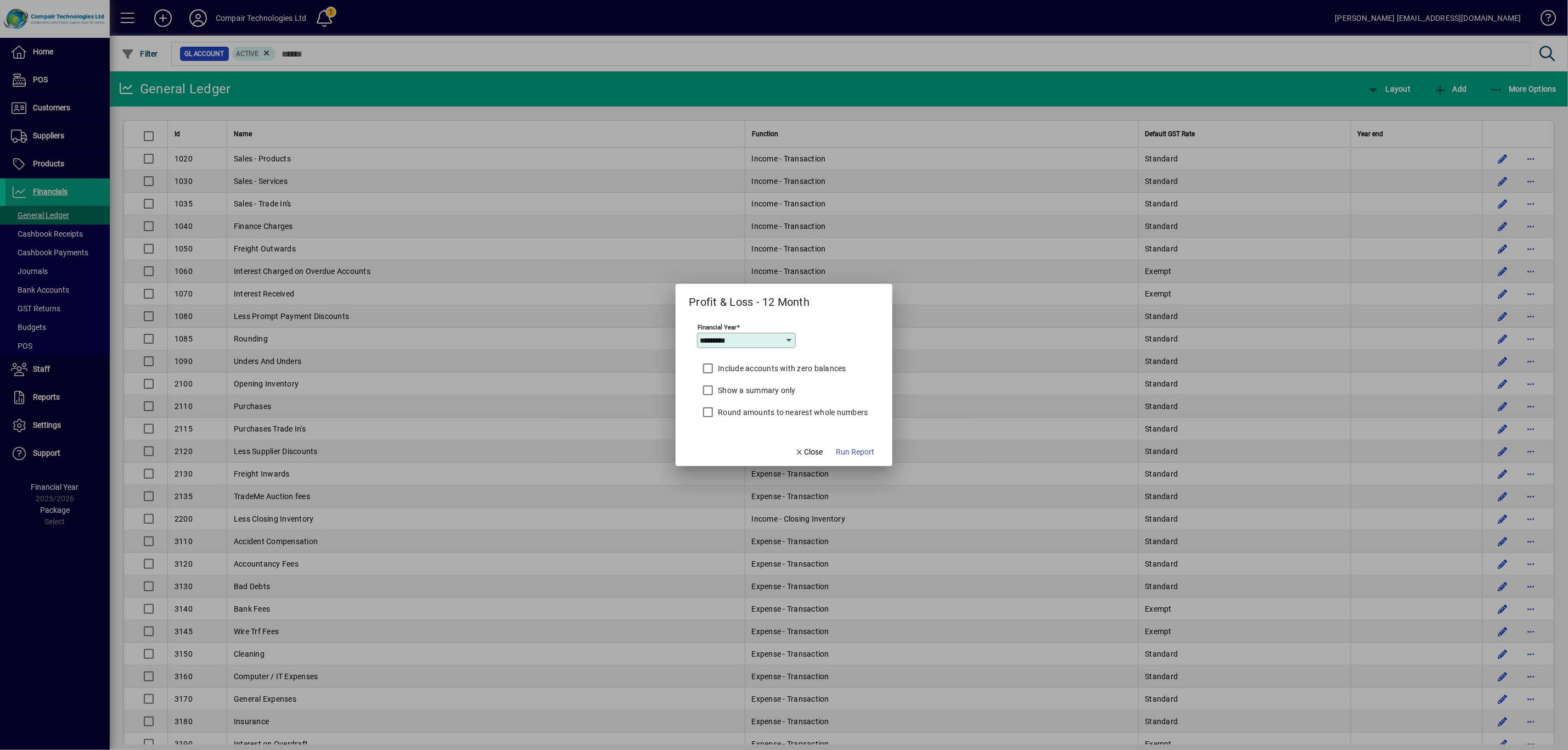
click at [787, 336] on icon at bounding box center [790, 340] width 9 height 9
click at [735, 482] on div "2024/2025" at bounding box center [725, 484] width 41 height 11
type input "*********"
click at [851, 451] on span "Run Report" at bounding box center [855, 452] width 38 height 11
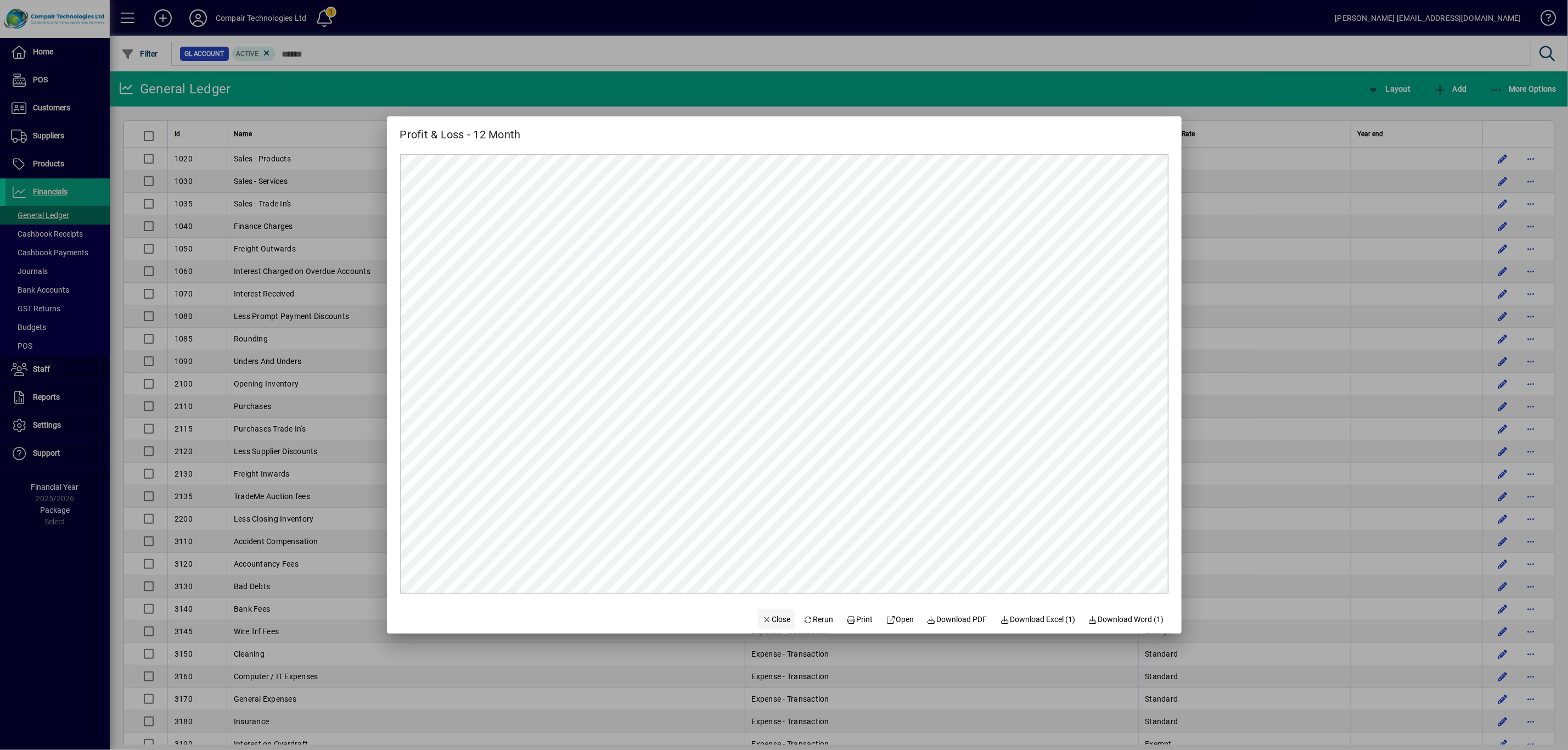
click at [772, 619] on span "Close" at bounding box center [776, 619] width 28 height 11
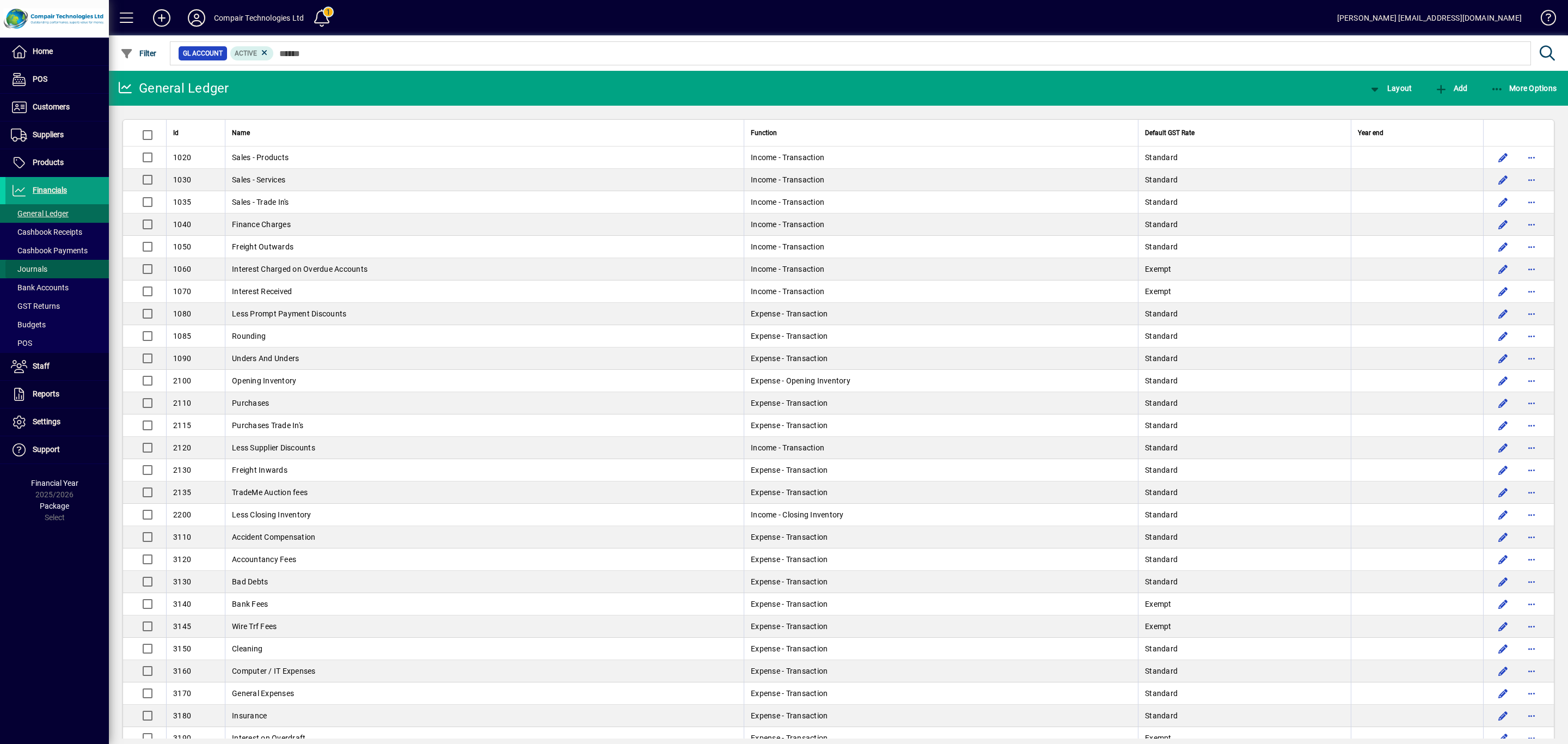
click at [36, 268] on span "Journals" at bounding box center [29, 269] width 36 height 9
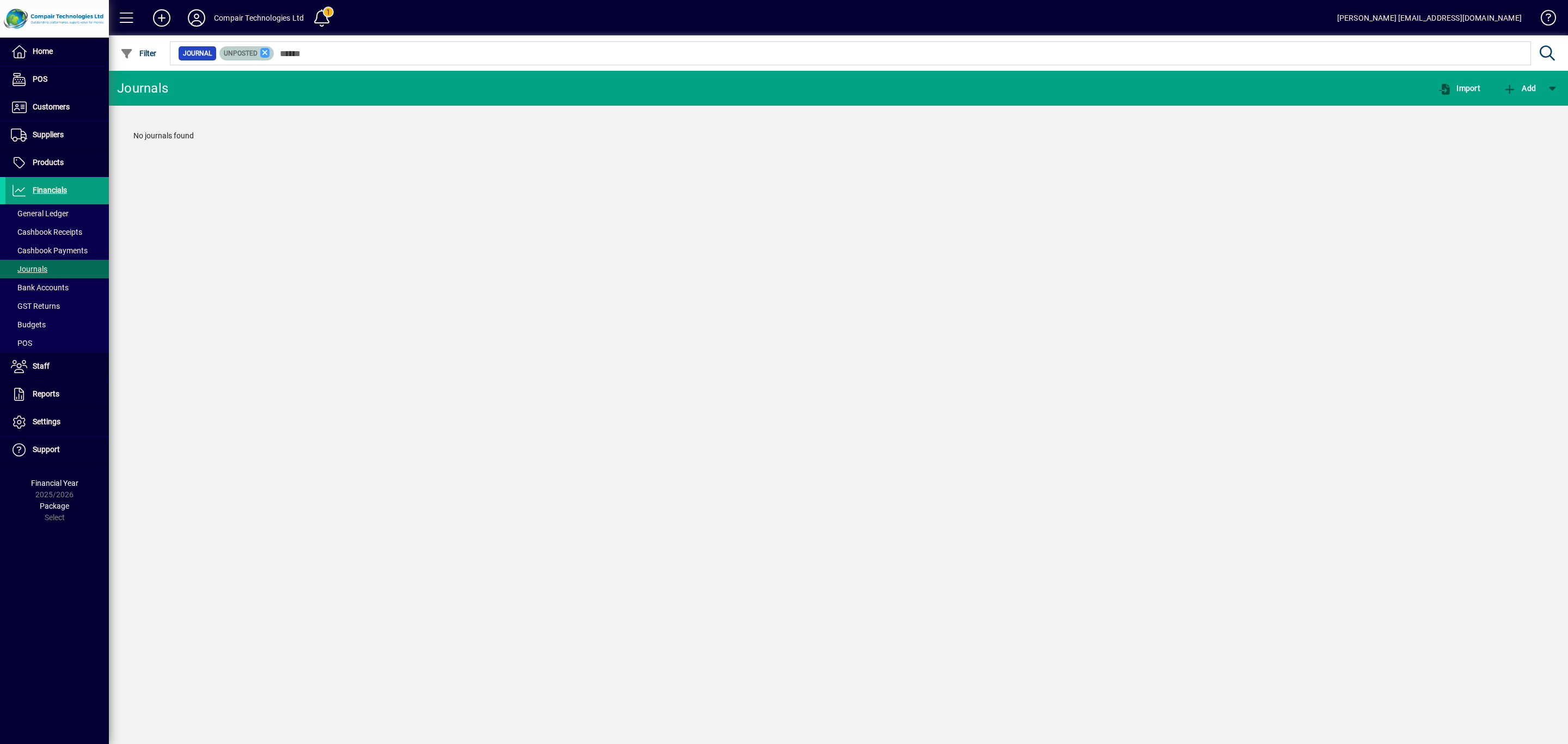
click at [263, 53] on icon at bounding box center [265, 53] width 10 height 10
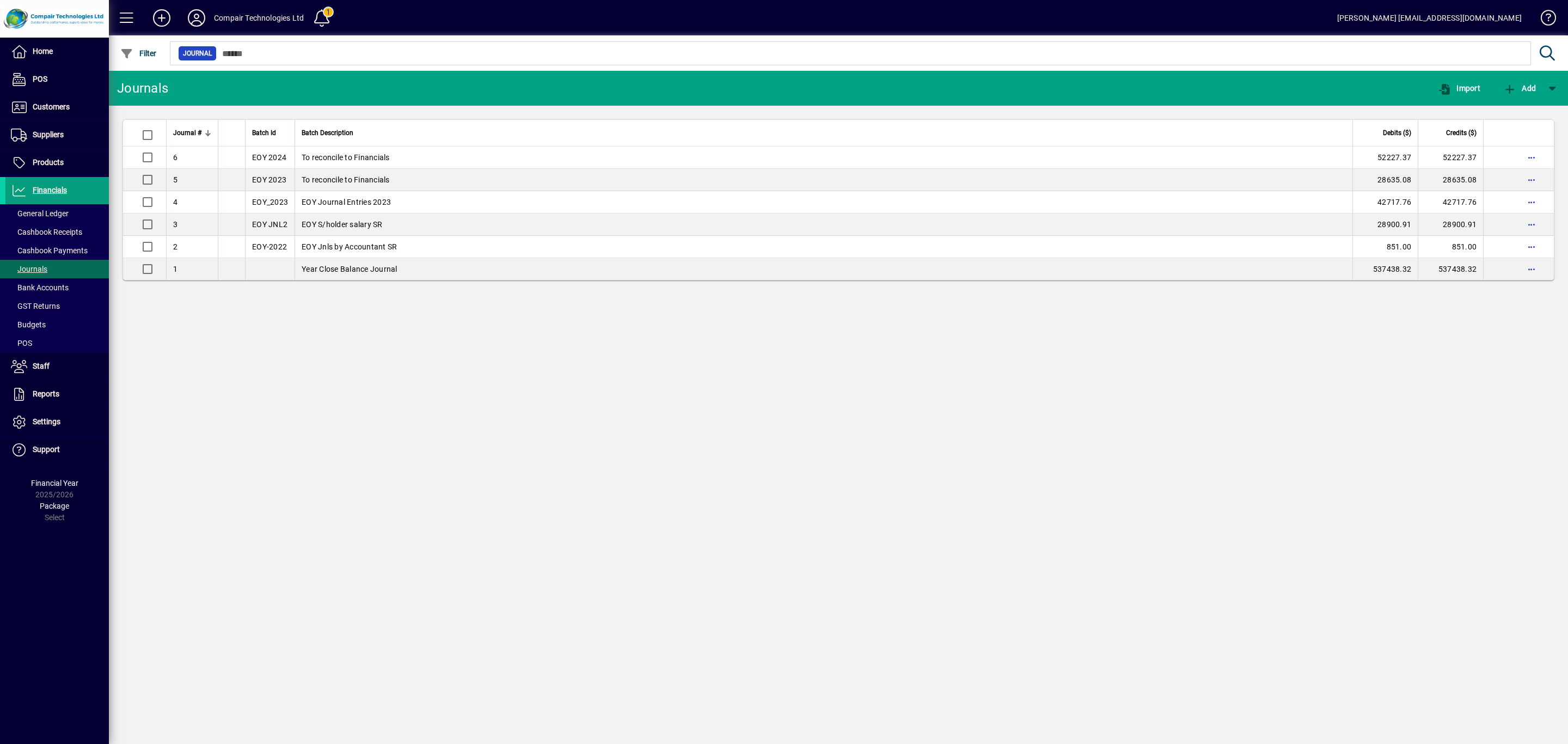
click at [201, 18] on icon at bounding box center [196, 18] width 22 height 18
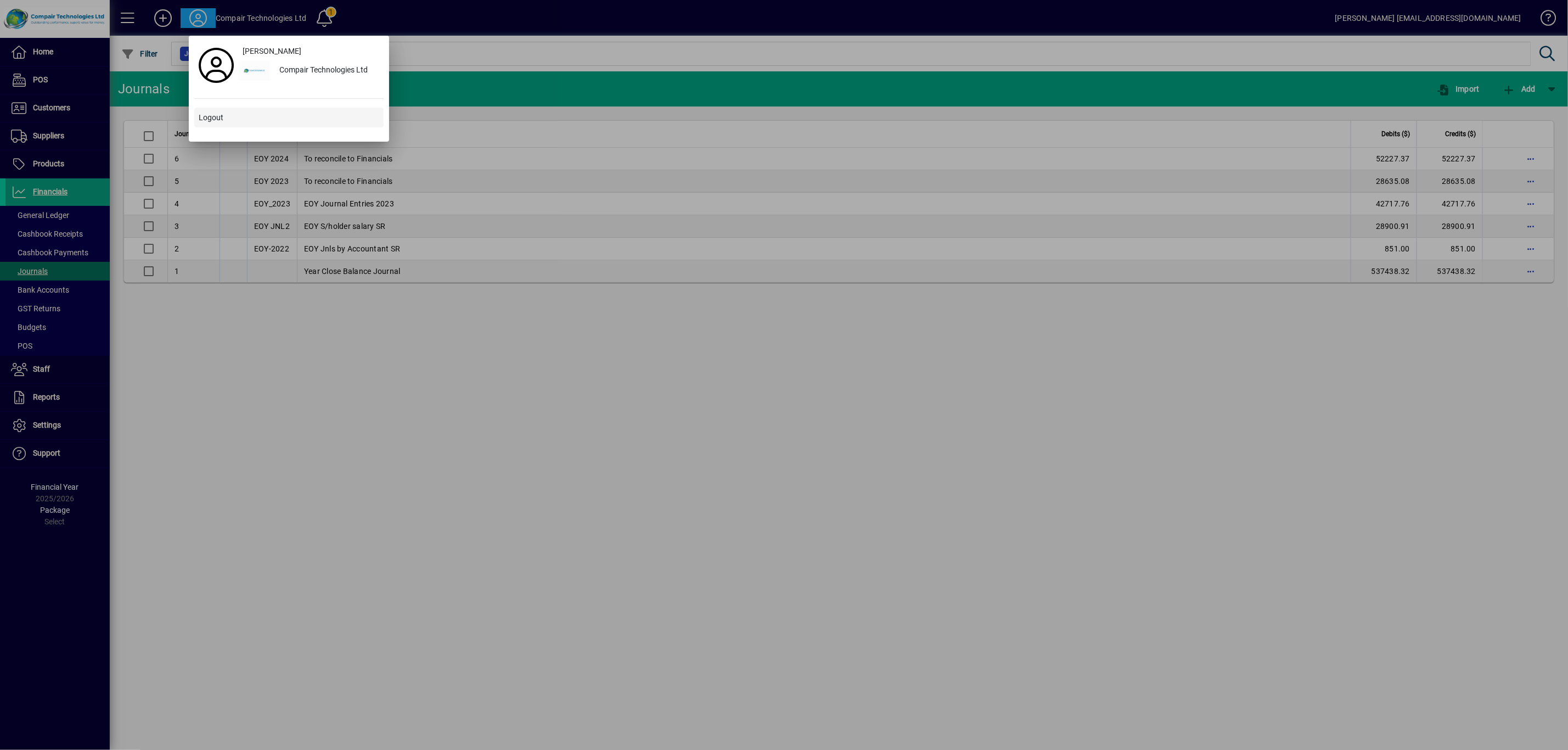
click at [214, 122] on span "Logout" at bounding box center [211, 118] width 24 height 11
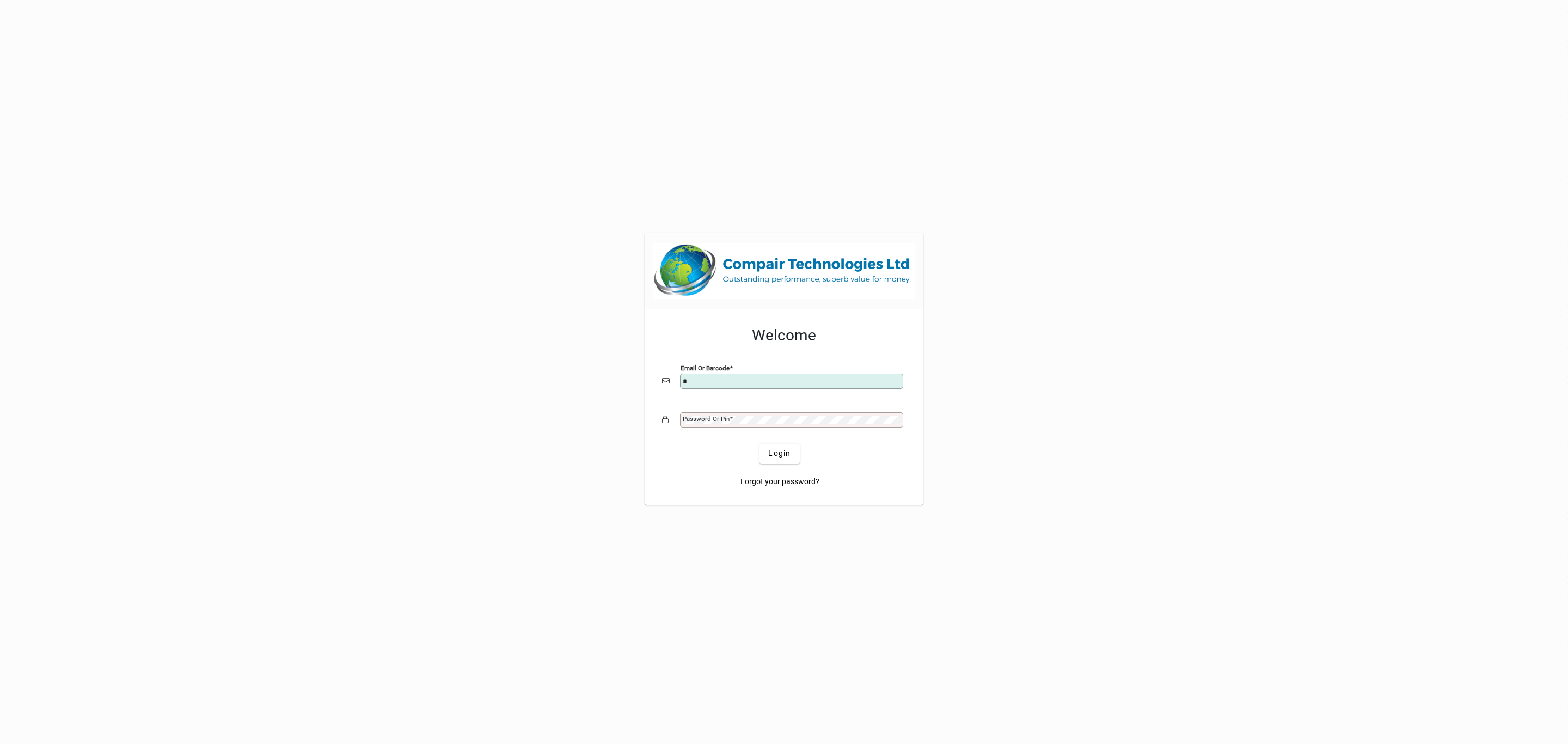
type input "**********"
click at [759, 444] on button "Login" at bounding box center [778, 453] width 39 height 19
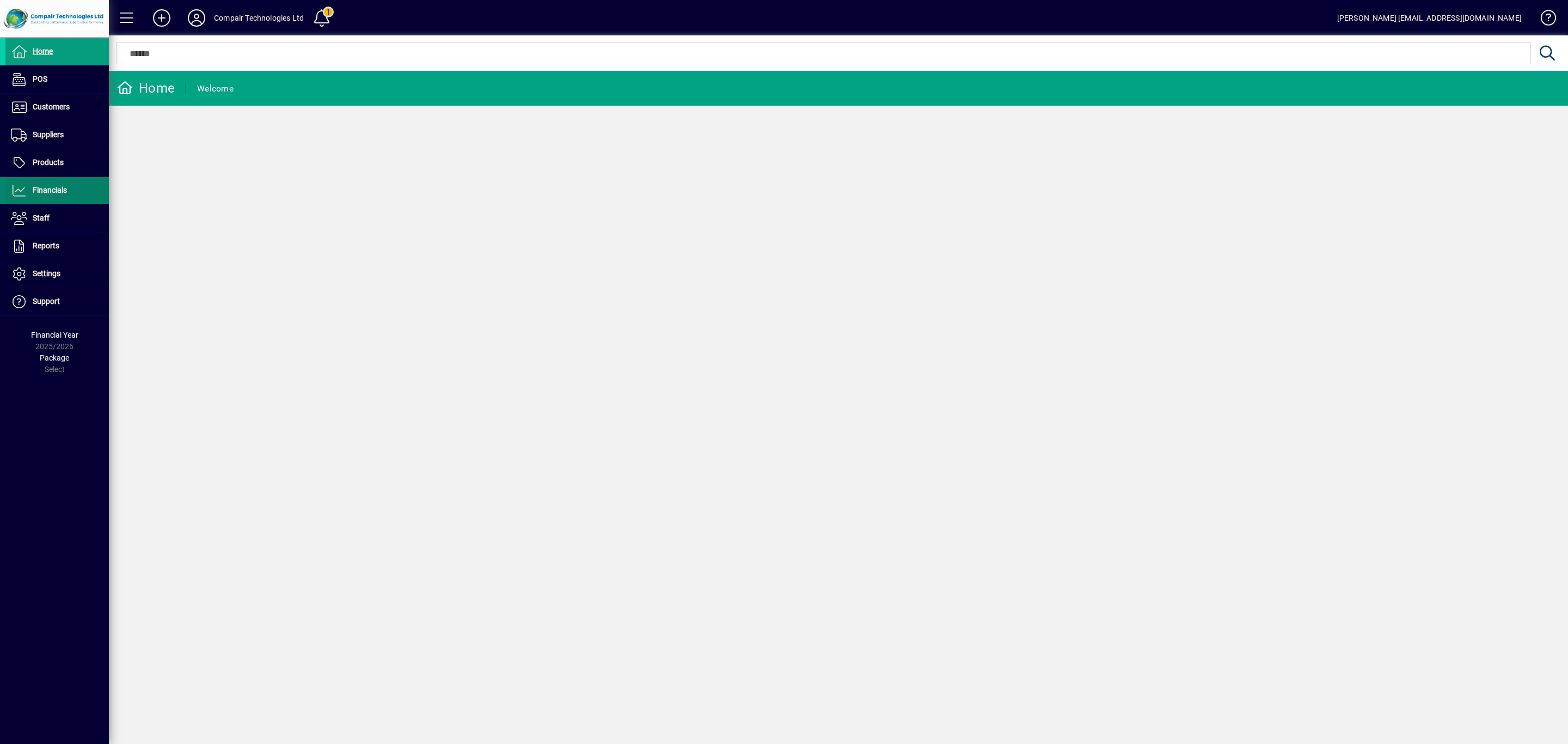
click at [55, 192] on span "Financials" at bounding box center [50, 190] width 35 height 9
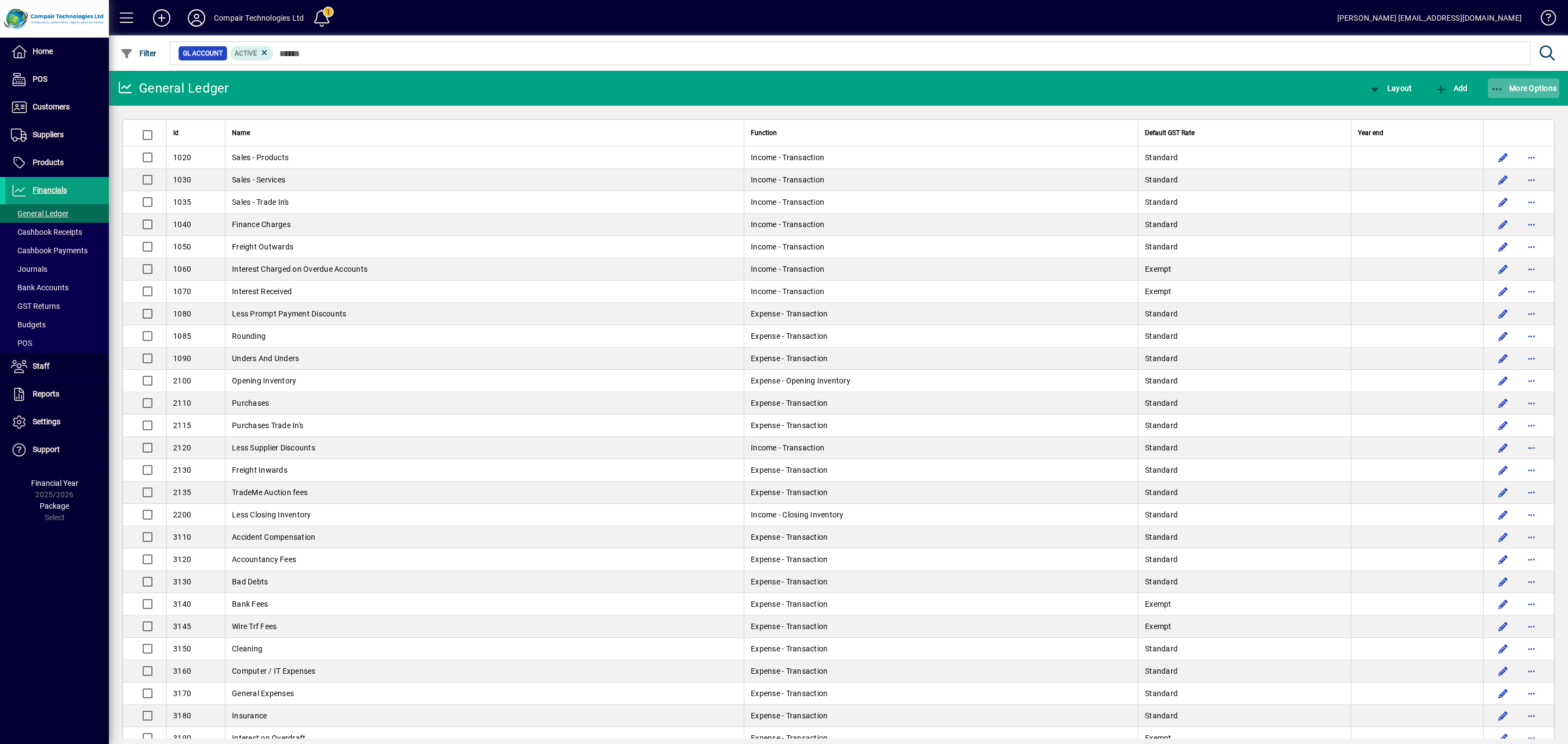
click at [1529, 84] on span "More Options" at bounding box center [1524, 88] width 67 height 9
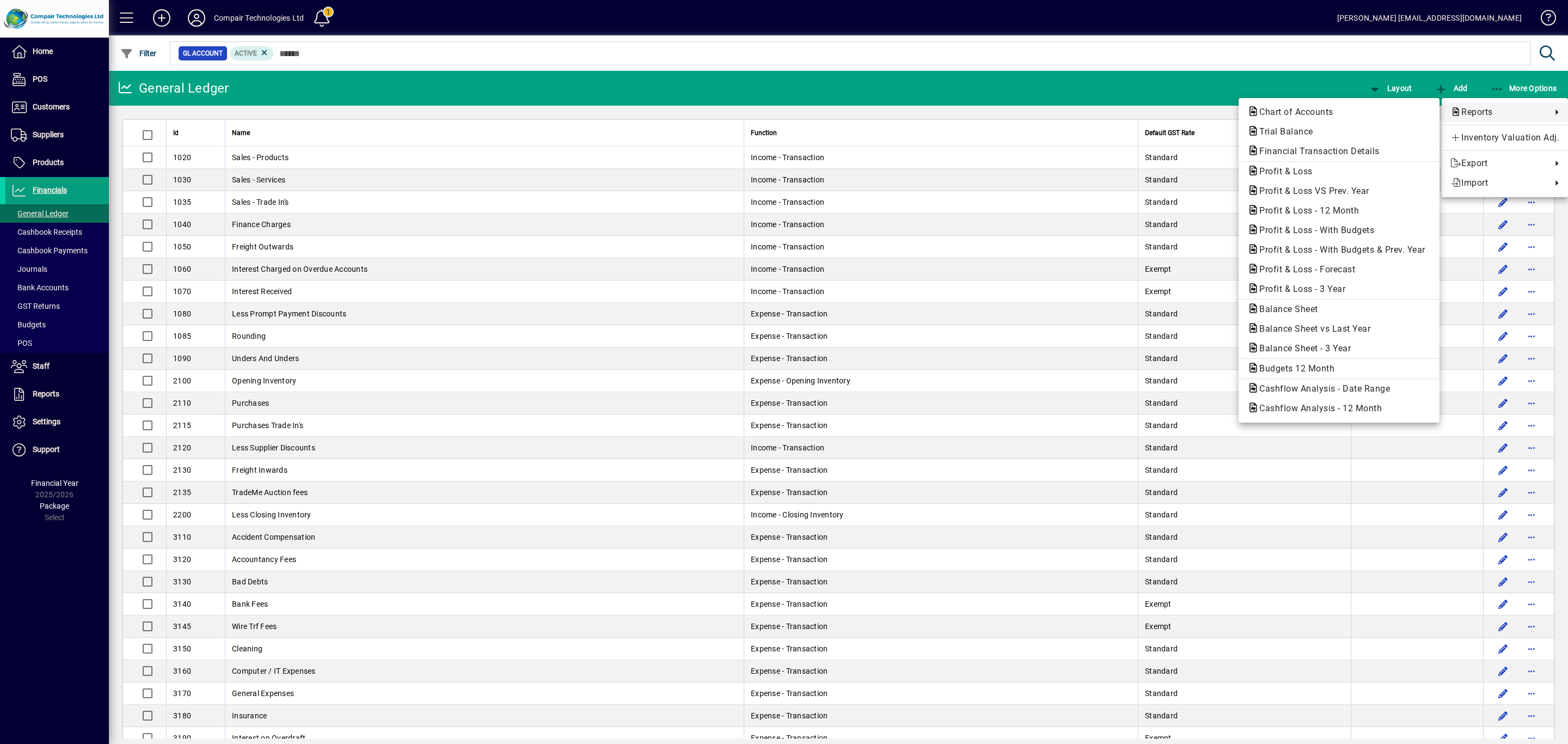
click at [1486, 107] on span "Reports" at bounding box center [1498, 112] width 96 height 13
click at [1325, 168] on span "Profit & Loss" at bounding box center [1339, 172] width 184 height 13
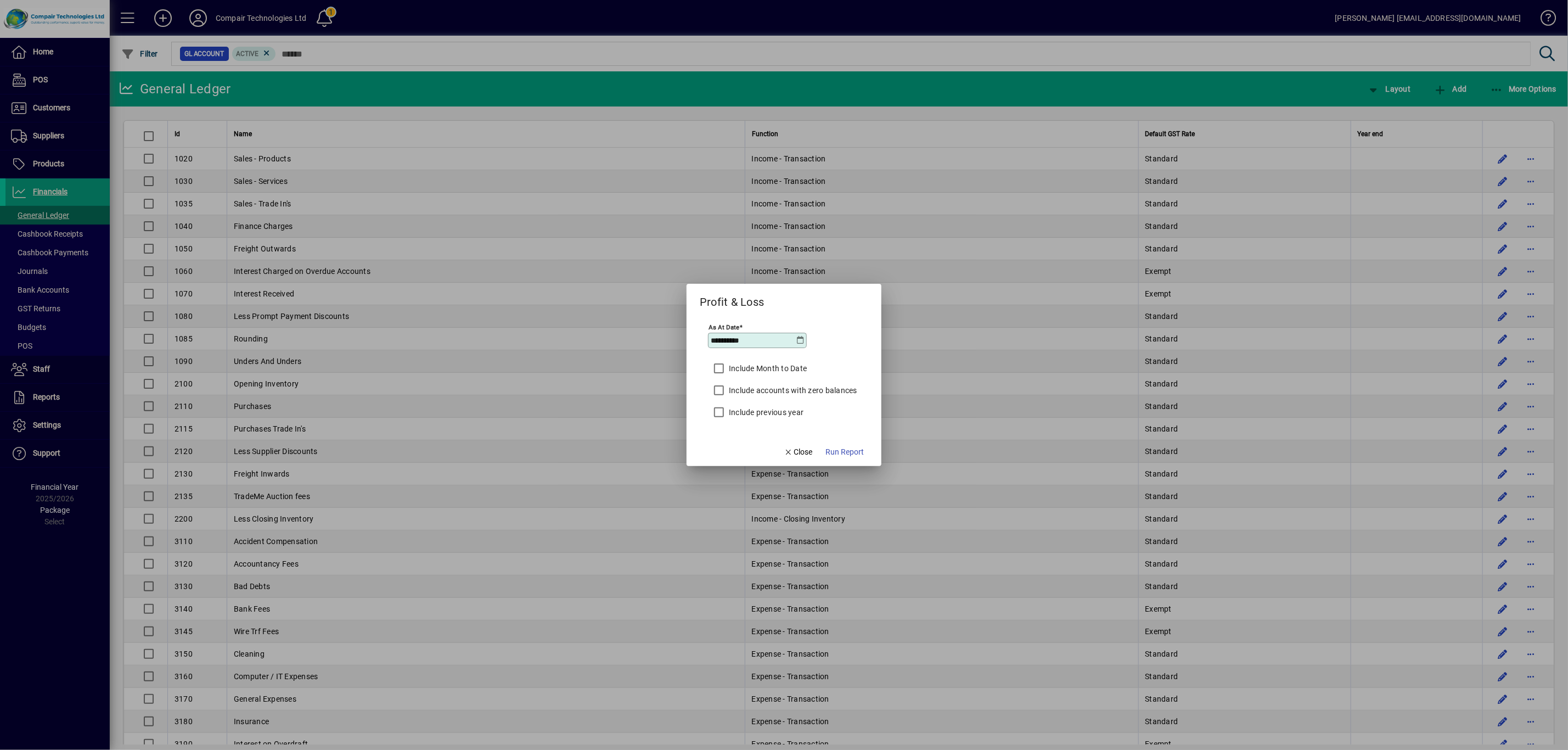
click at [796, 341] on icon at bounding box center [800, 340] width 9 height 9
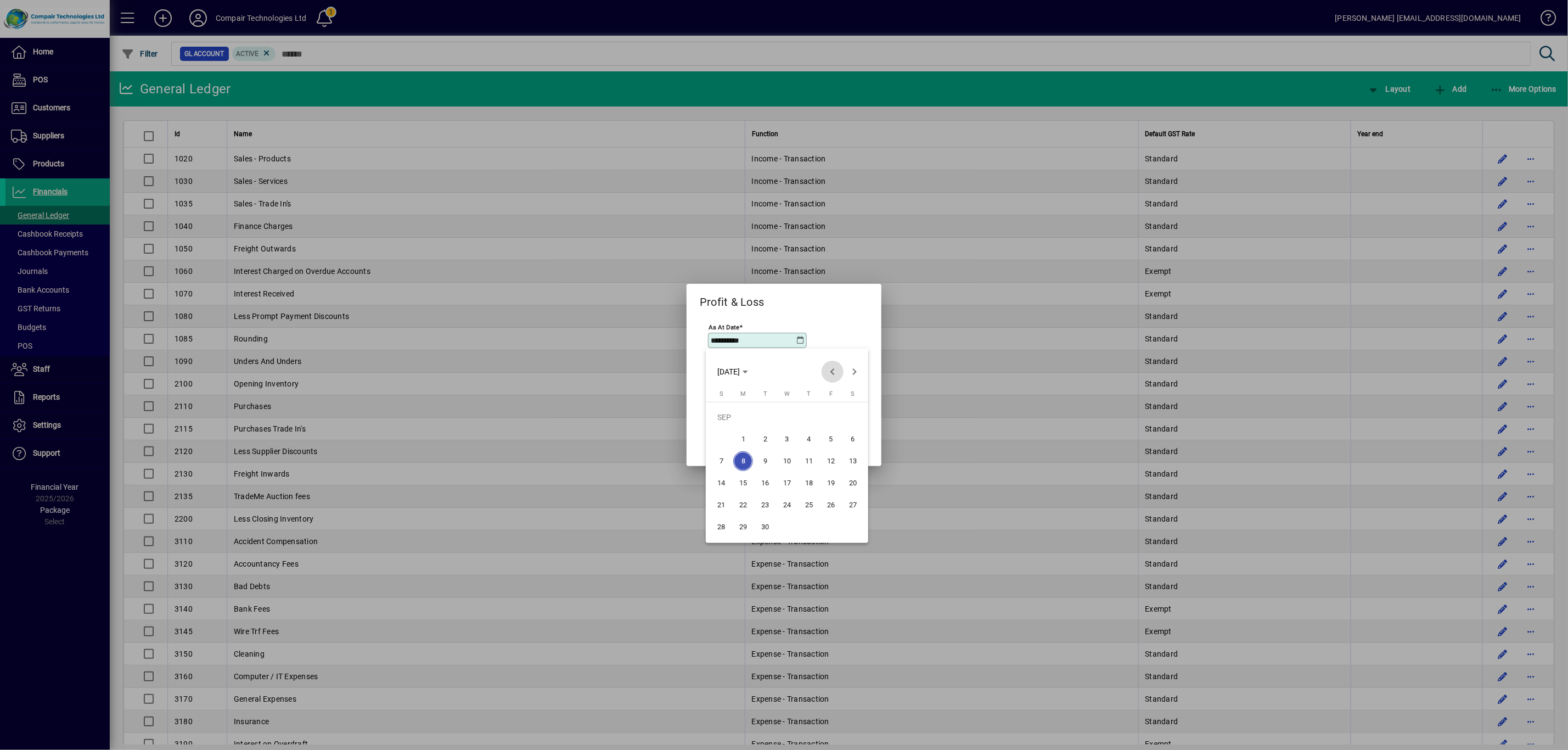
click at [828, 367] on span "Previous month" at bounding box center [832, 371] width 22 height 22
click at [829, 369] on span "Previous month" at bounding box center [832, 371] width 22 height 22
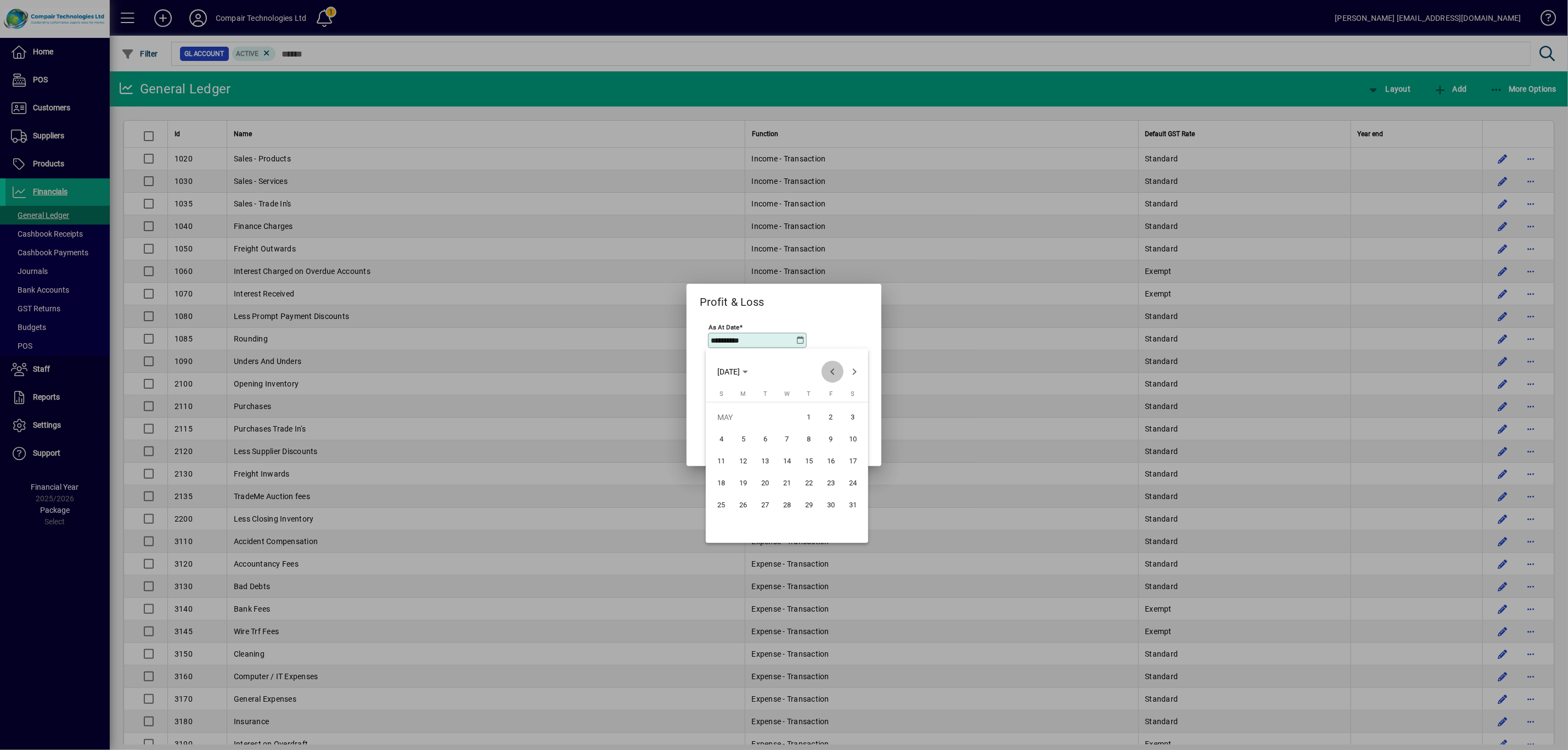
click at [829, 369] on span "Previous month" at bounding box center [832, 371] width 22 height 22
click at [855, 371] on span "Next month" at bounding box center [854, 371] width 22 height 22
click at [743, 525] on span "31" at bounding box center [743, 527] width 19 height 19
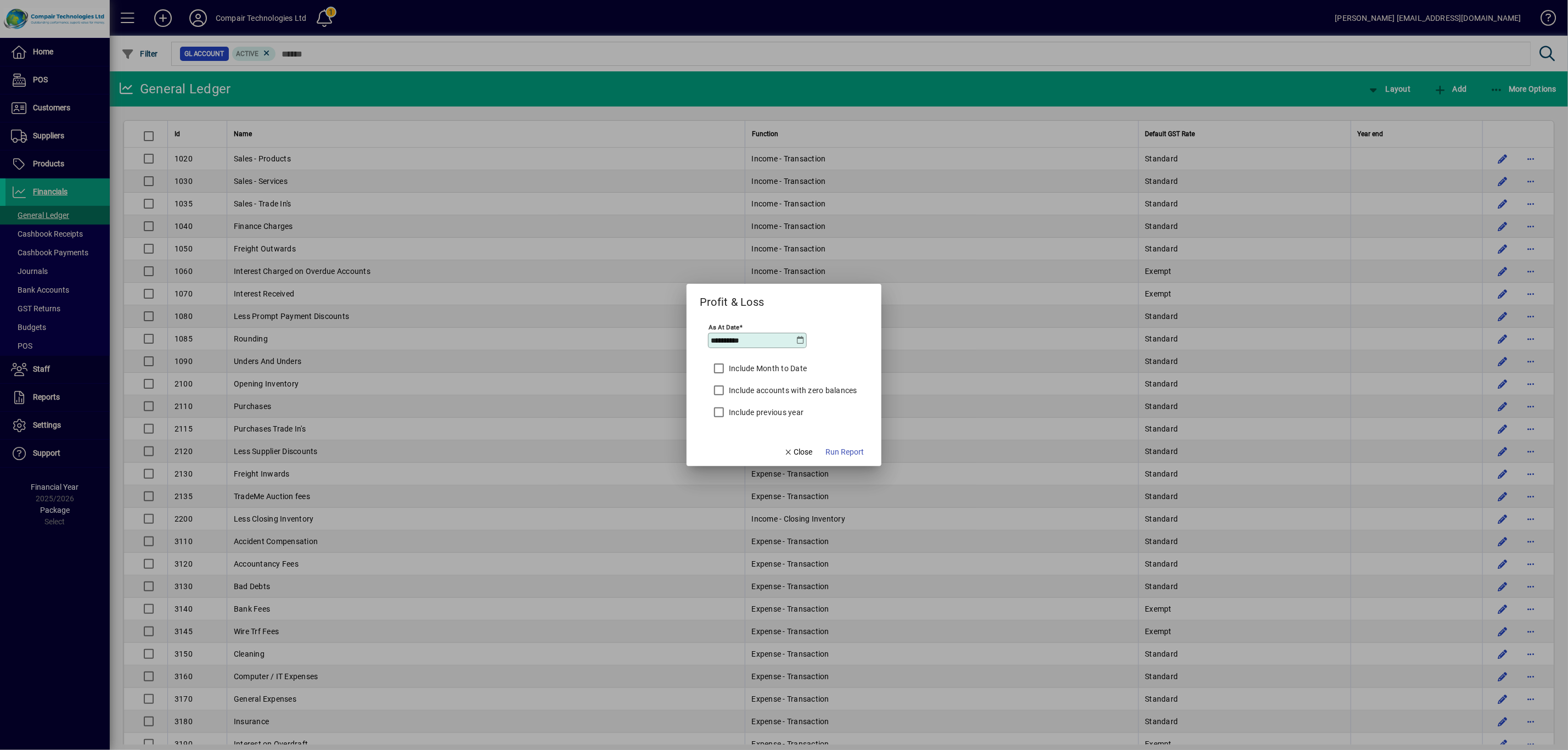
type input "**********"
click at [846, 458] on span "Run Report" at bounding box center [844, 452] width 38 height 11
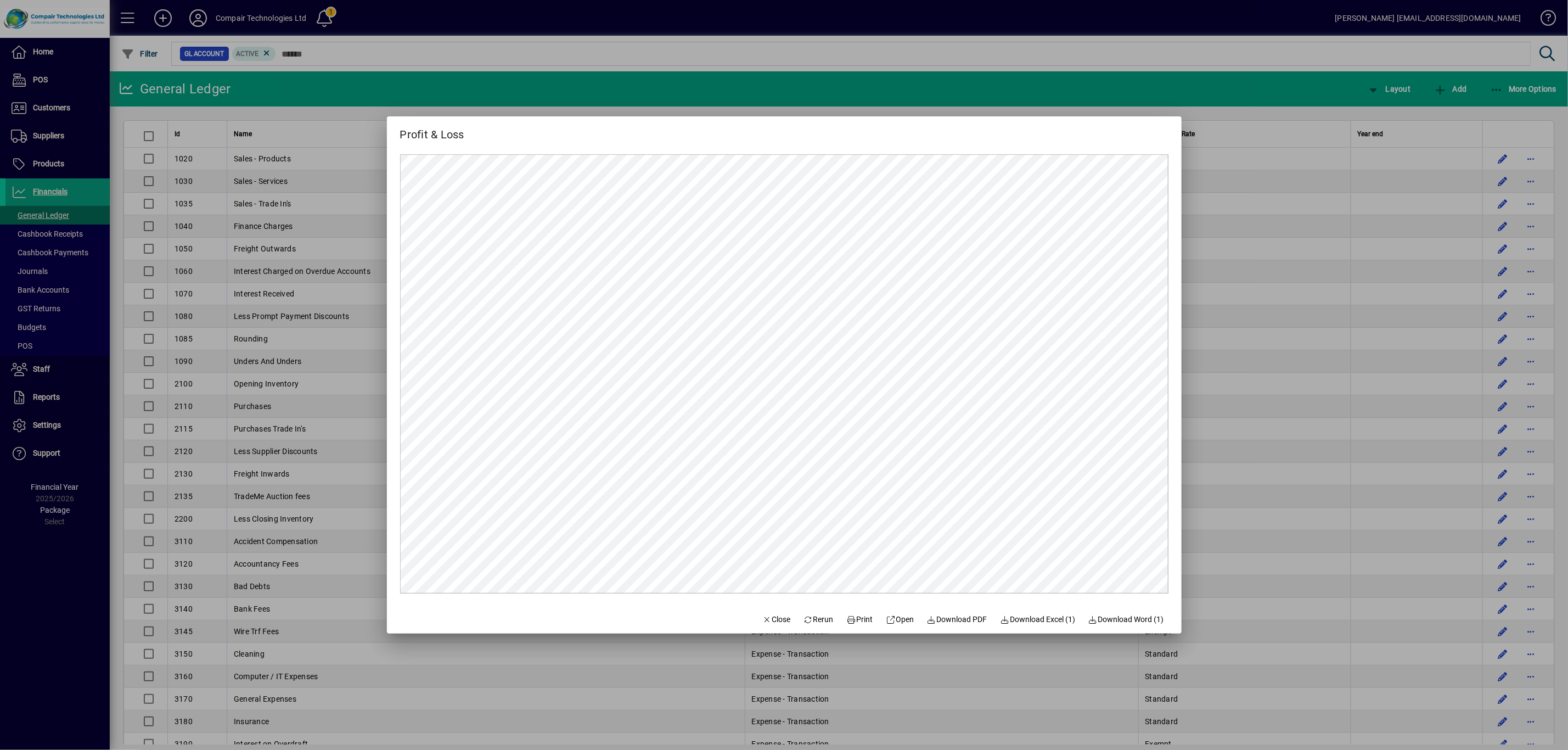
click at [1373, 483] on div at bounding box center [784, 375] width 1568 height 750
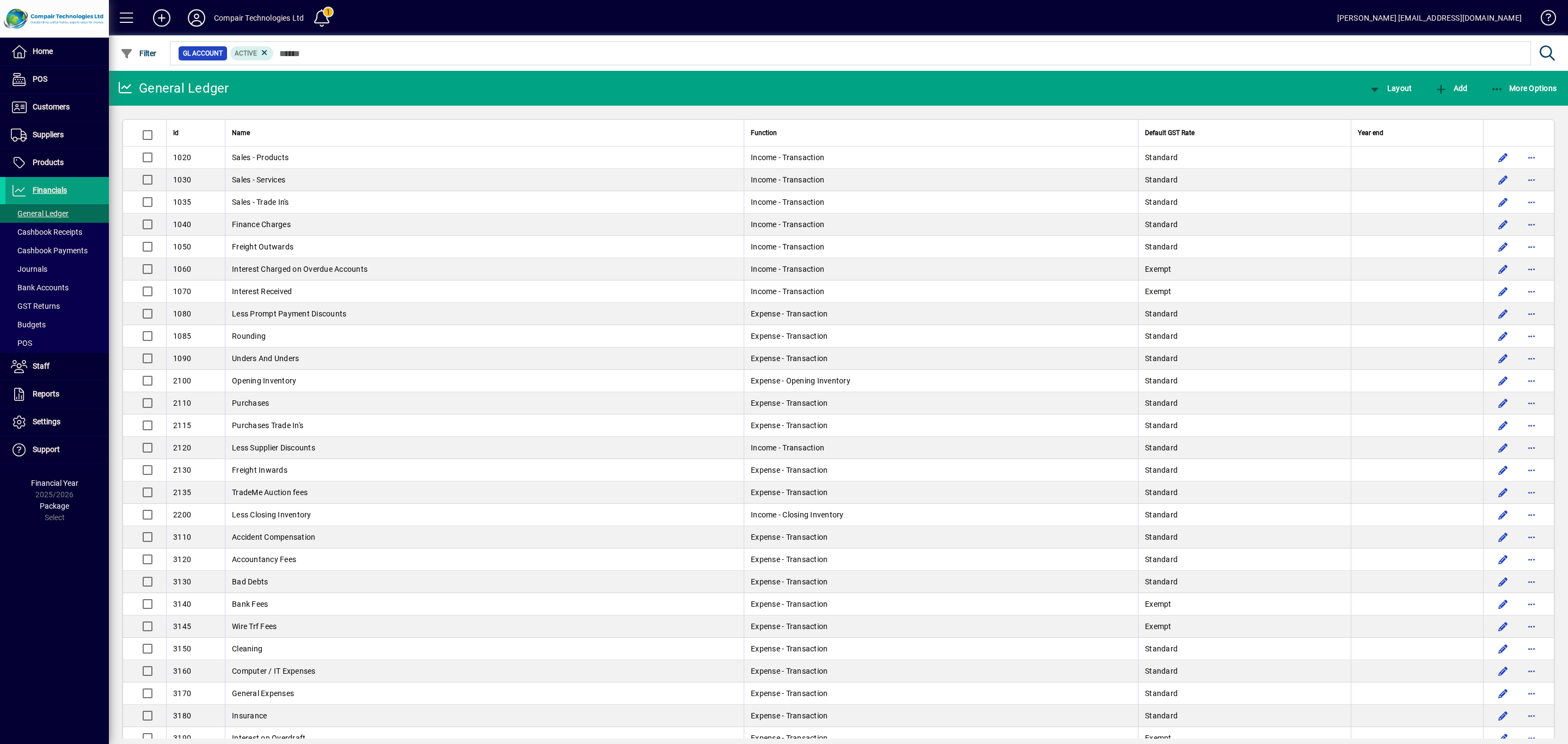
click at [279, 16] on div "Compair Technologies Ltd" at bounding box center [259, 18] width 90 height 18
click at [317, 18] on span at bounding box center [321, 18] width 26 height 26
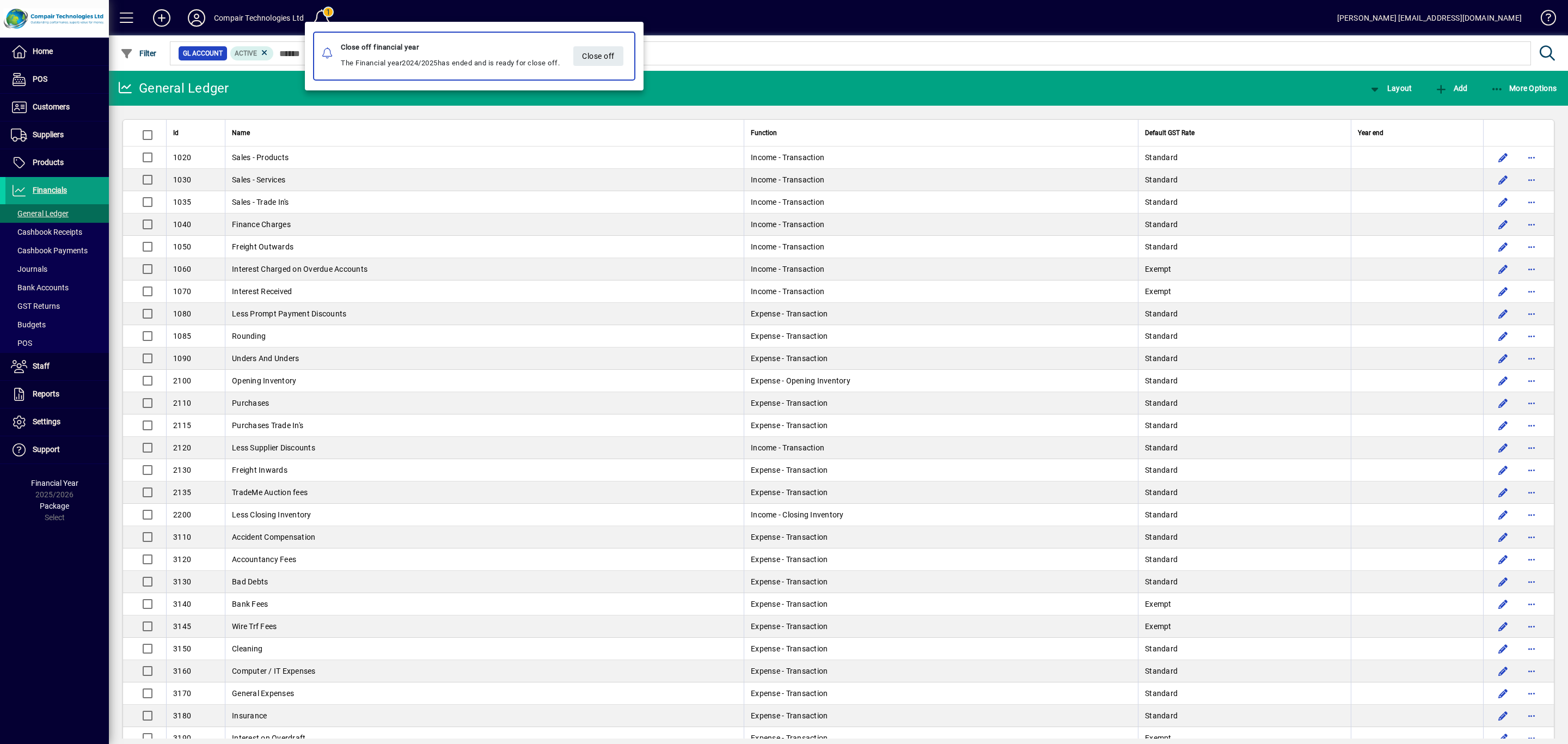
click at [203, 17] on div at bounding box center [784, 372] width 1568 height 744
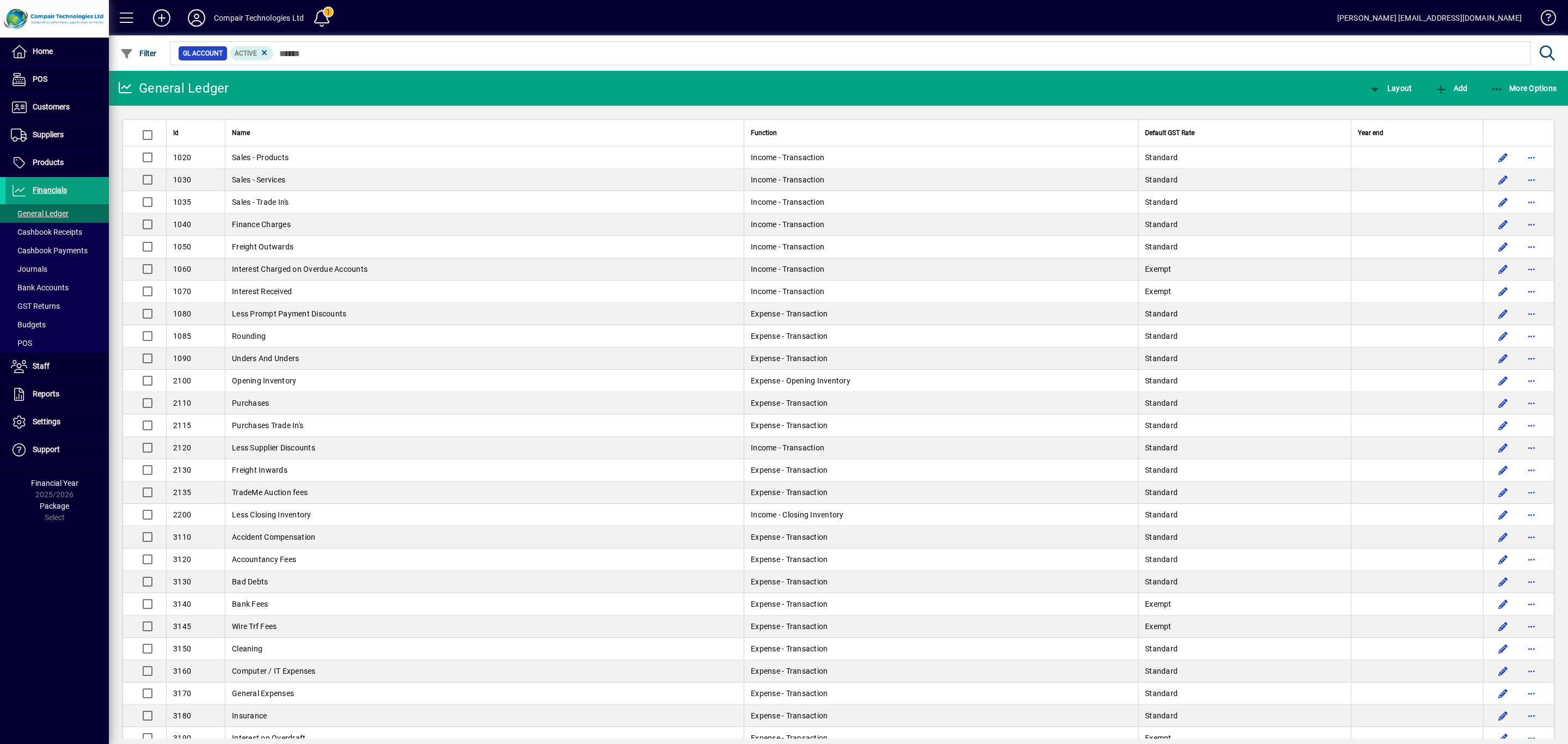
click at [200, 18] on icon at bounding box center [196, 18] width 22 height 18
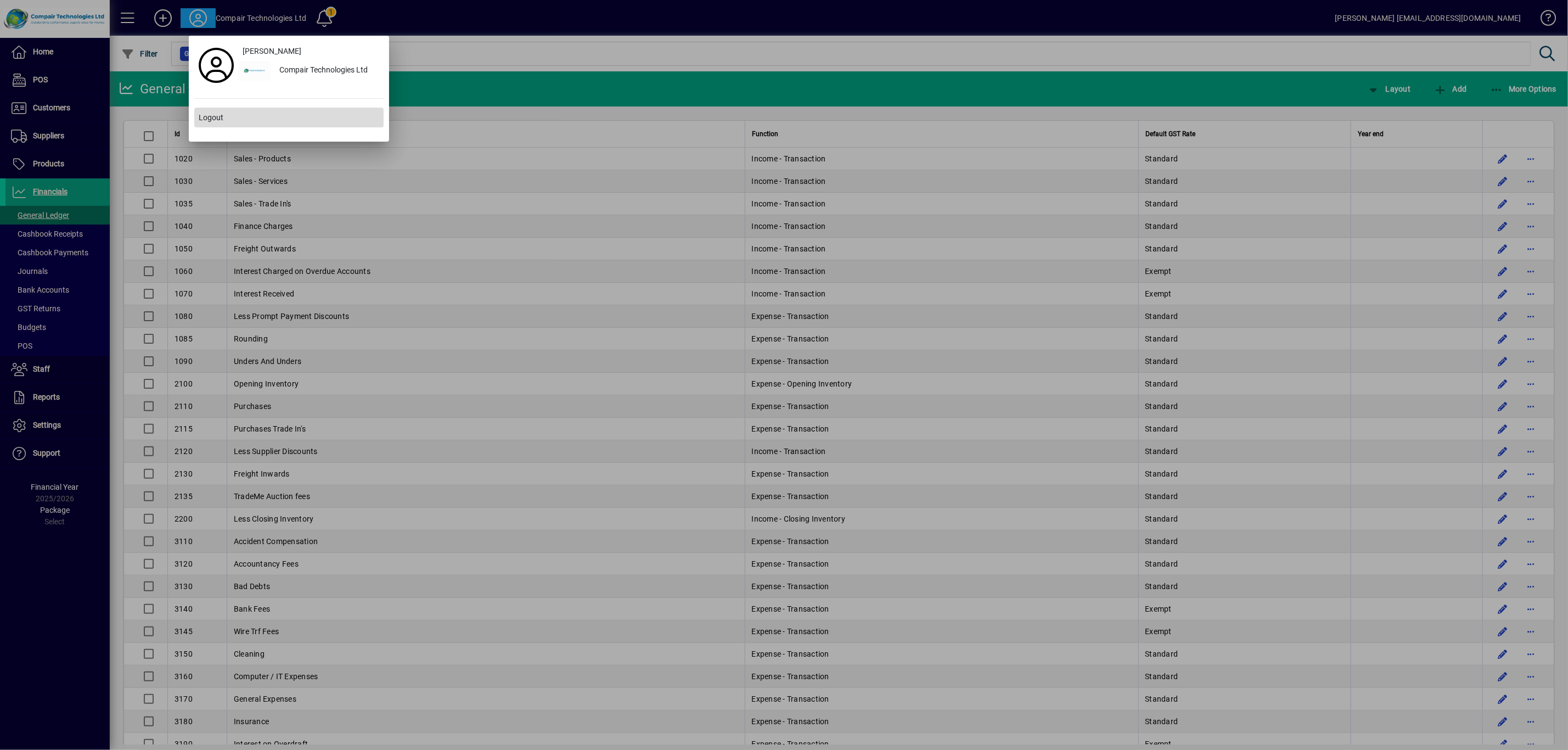
click at [211, 119] on span "Logout" at bounding box center [211, 118] width 24 height 11
